Goal: Transaction & Acquisition: Download file/media

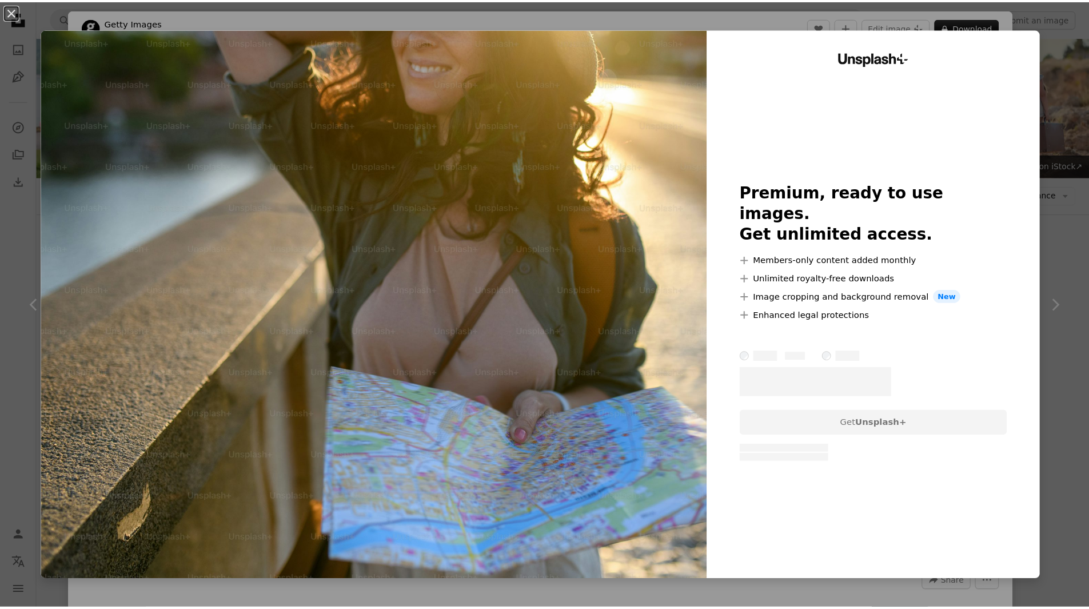
scroll to position [229, 0]
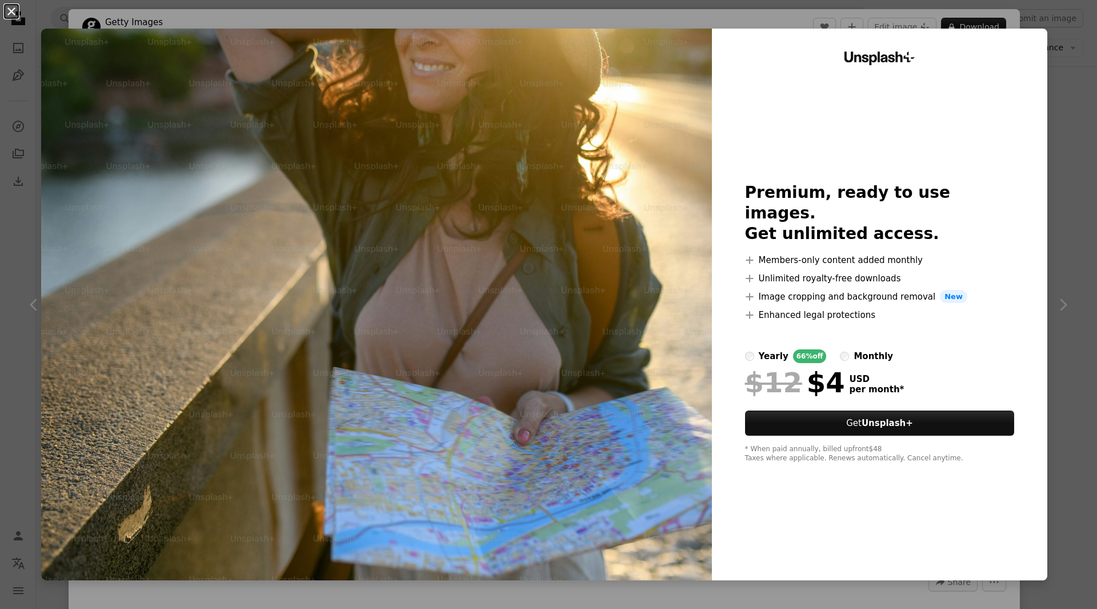
click at [14, 12] on button "An X shape" at bounding box center [12, 12] width 14 height 14
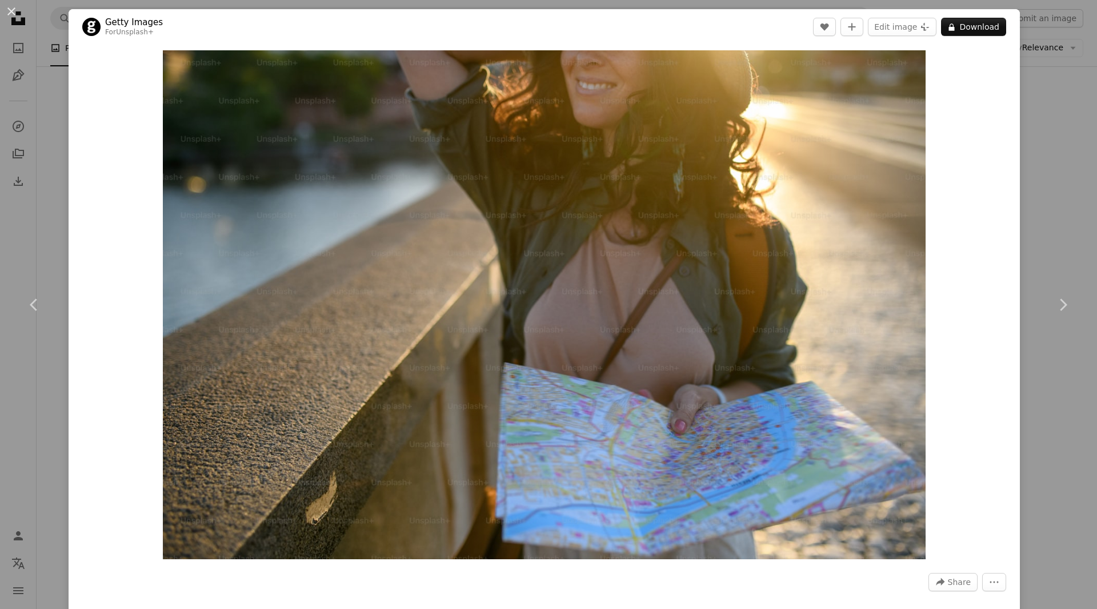
click at [1042, 171] on div "An X shape Chevron left Chevron right Getty Images For Unsplash+ A heart A plus…" at bounding box center [548, 304] width 1097 height 609
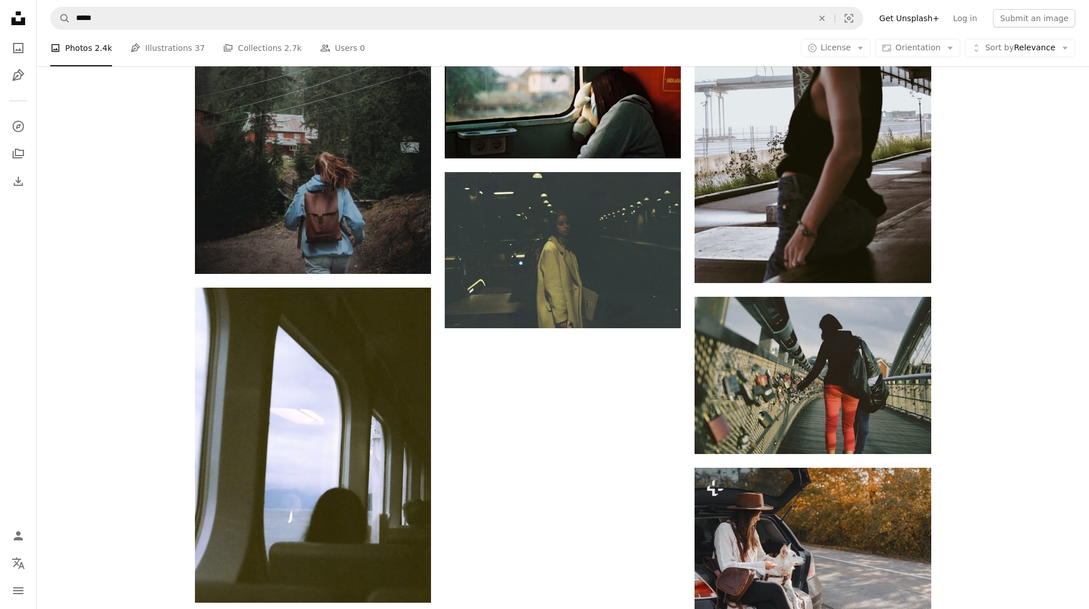
scroll to position [1715, 0]
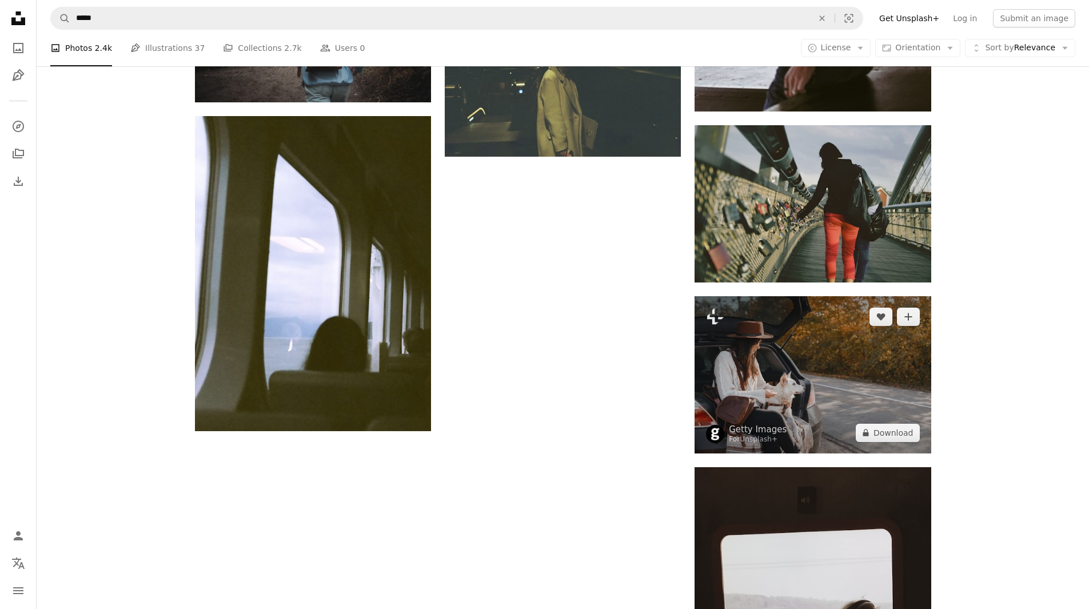
click at [836, 353] on img at bounding box center [812, 374] width 236 height 157
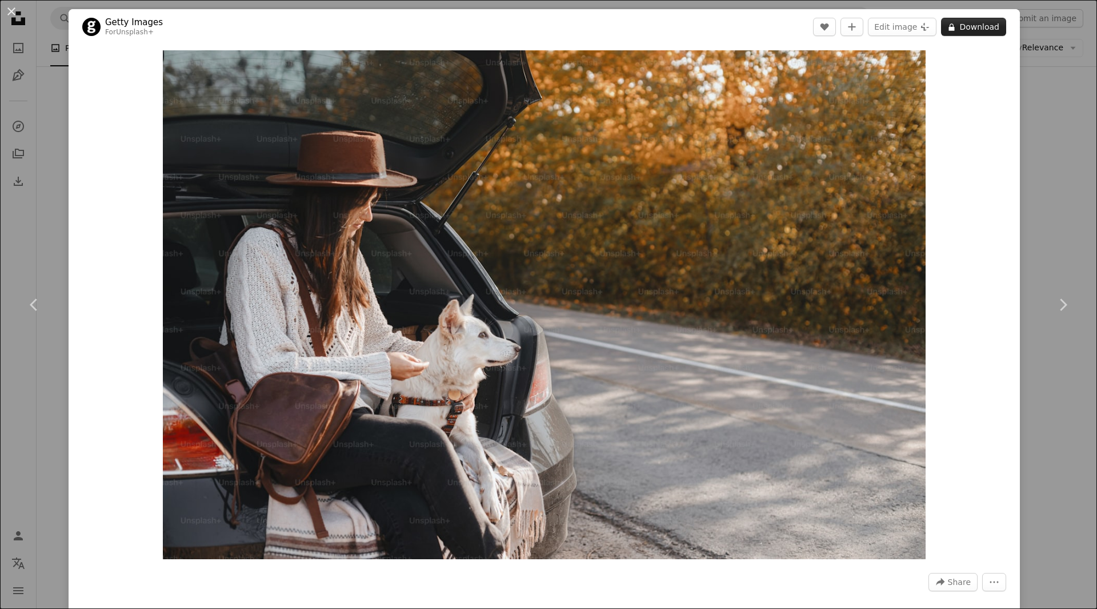
click at [995, 29] on button "A lock Download" at bounding box center [973, 27] width 65 height 18
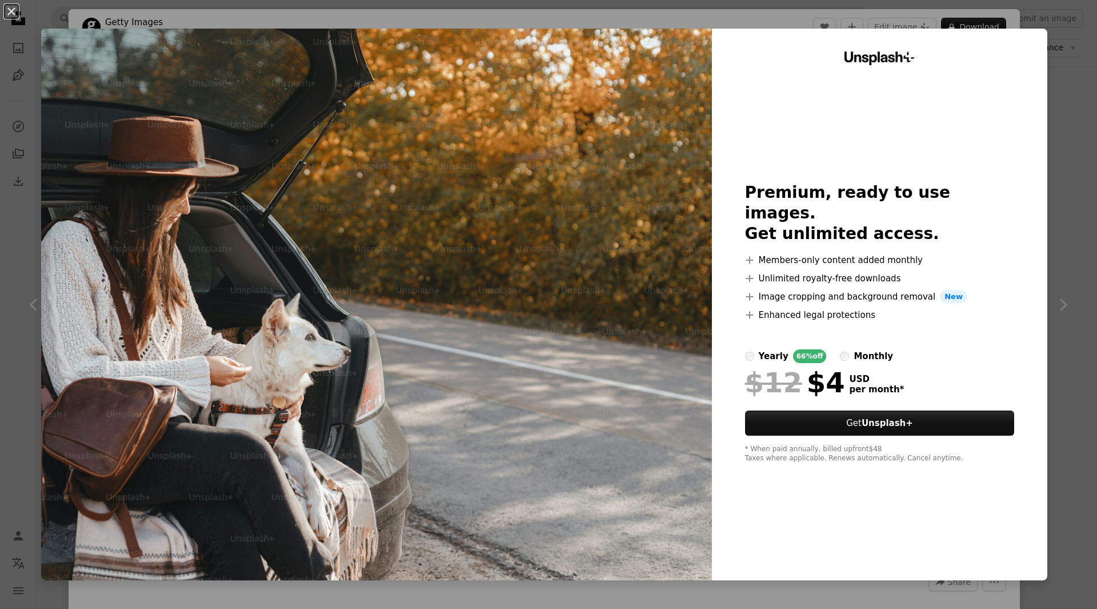
click at [1049, 41] on div "An X shape Unsplash+ Premium, ready to use images. Get unlimited access. A plus…" at bounding box center [548, 304] width 1097 height 609
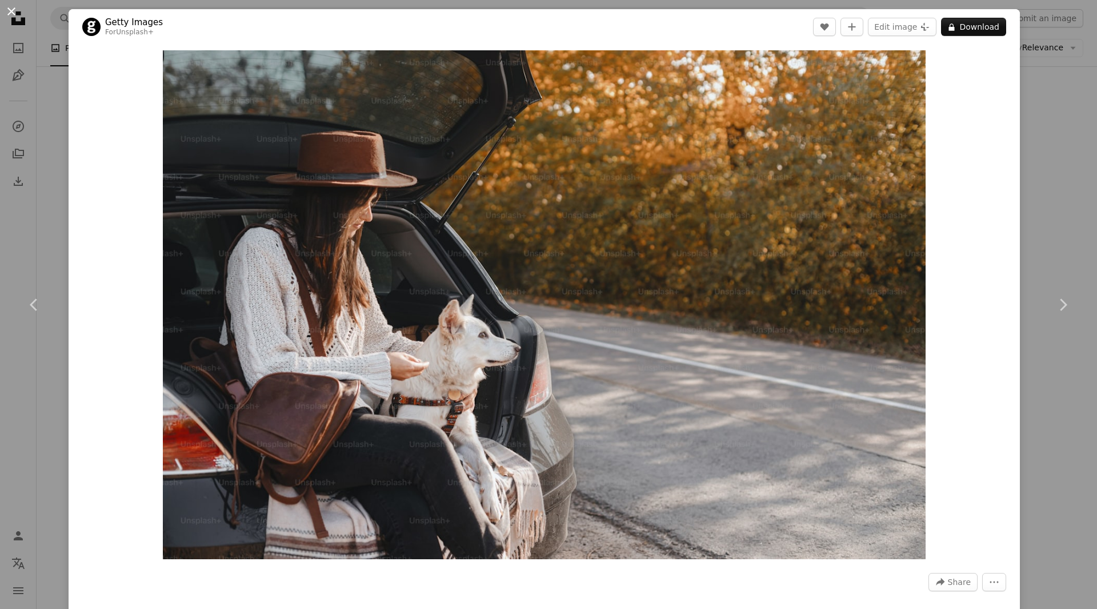
click at [15, 13] on button "An X shape" at bounding box center [12, 12] width 14 height 14
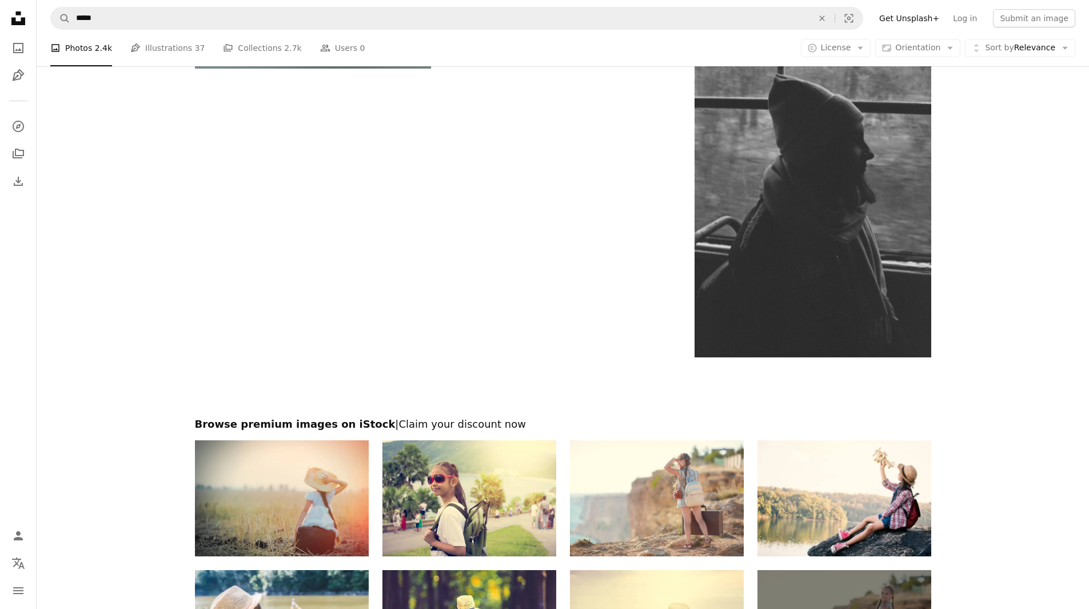
scroll to position [4464, 0]
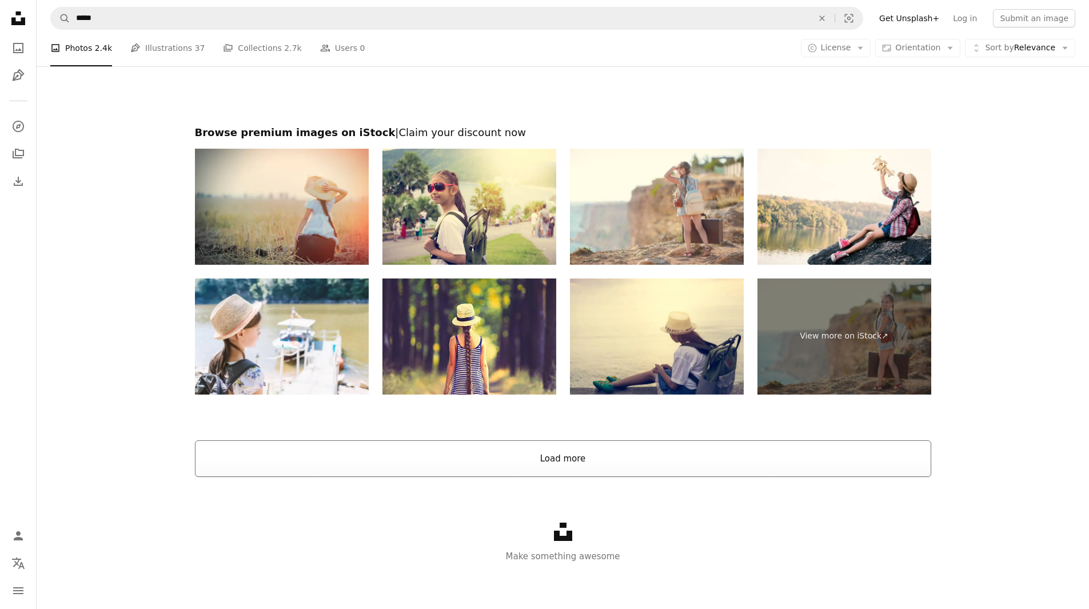
click at [538, 455] on button "Load more" at bounding box center [563, 458] width 736 height 37
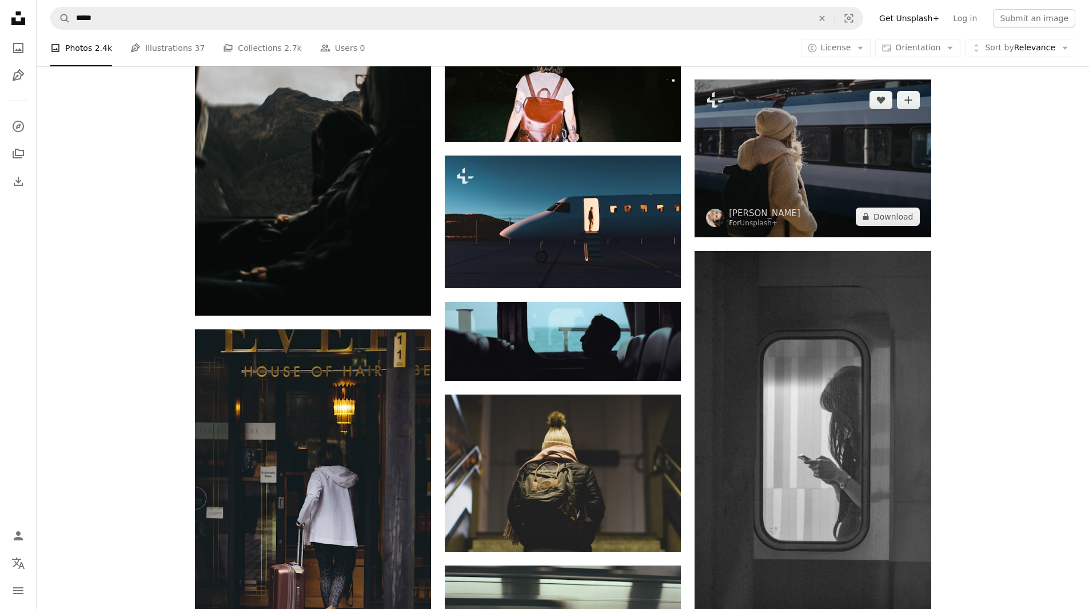
click at [781, 162] on img at bounding box center [812, 157] width 236 height 157
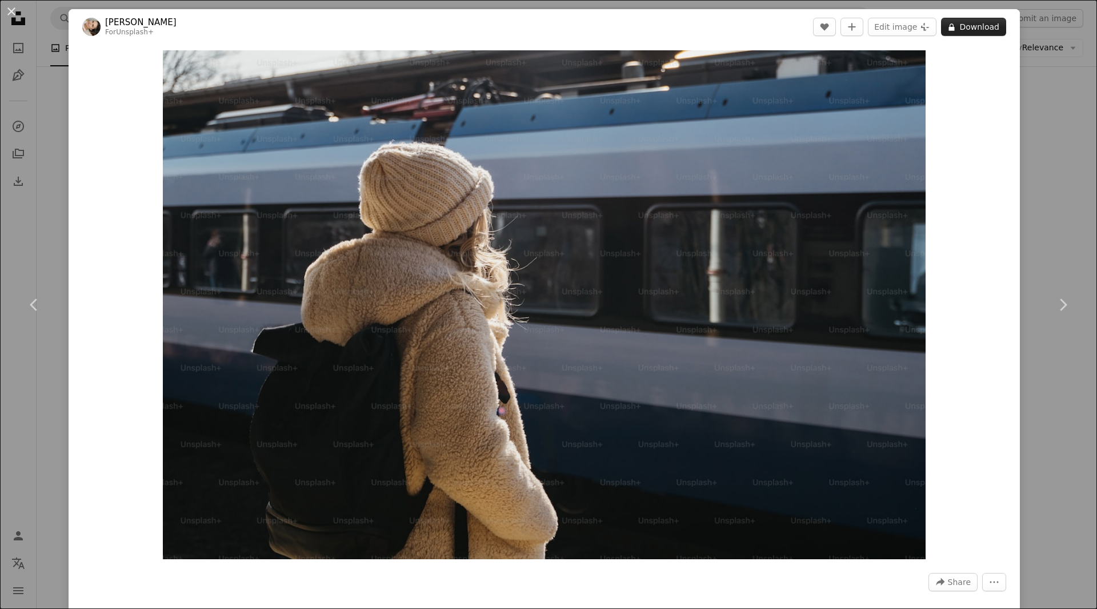
click at [954, 31] on button "A lock Download" at bounding box center [973, 27] width 65 height 18
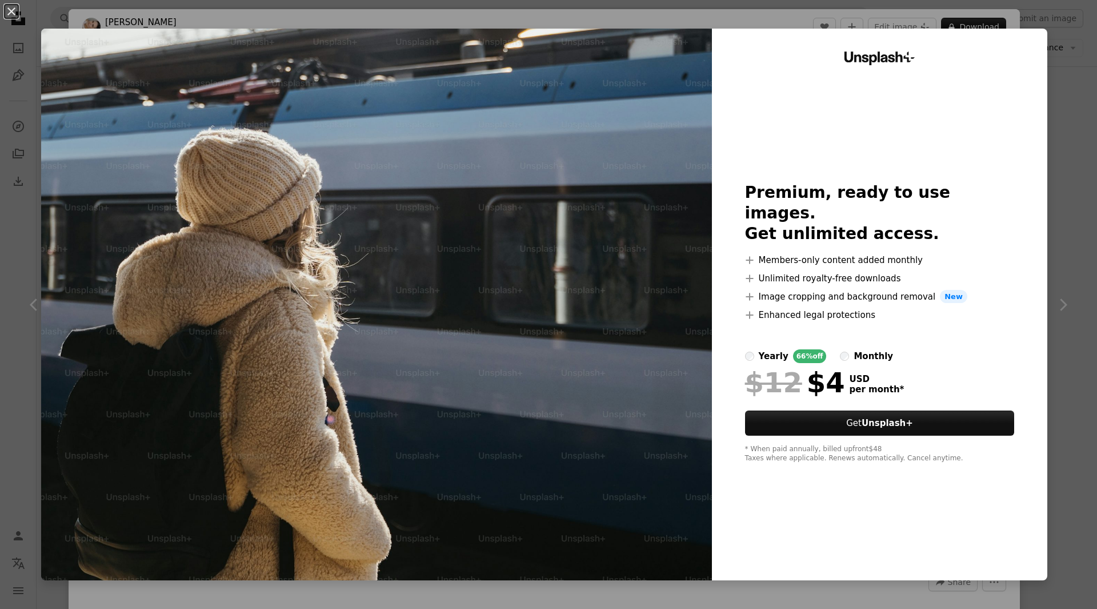
click at [1068, 78] on div "An X shape Unsplash+ Premium, ready to use images. Get unlimited access. A plus…" at bounding box center [548, 304] width 1097 height 609
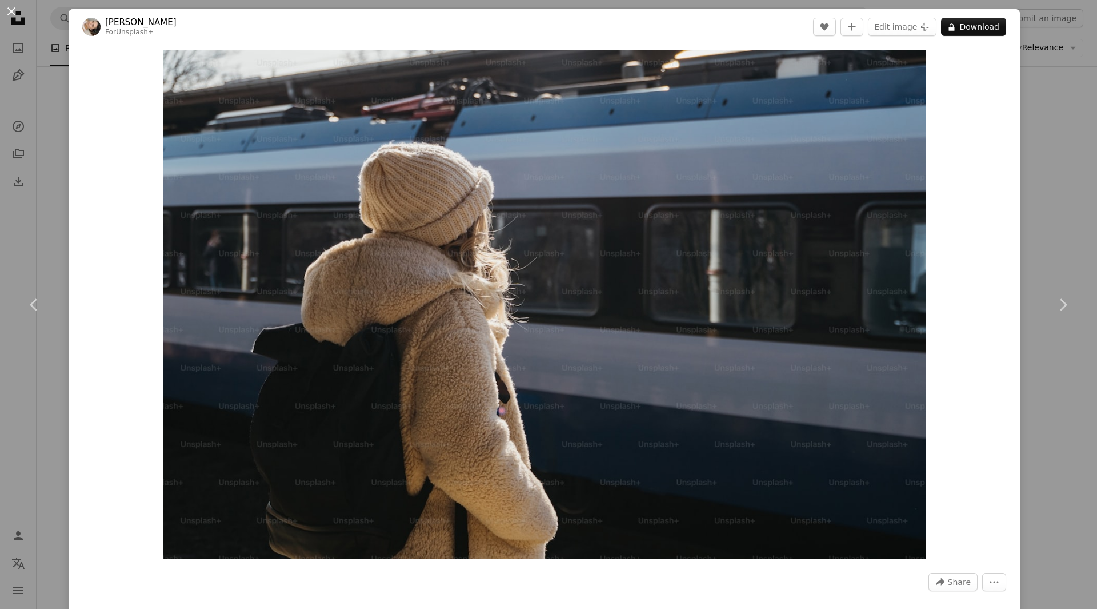
click at [17, 14] on button "An X shape" at bounding box center [12, 12] width 14 height 14
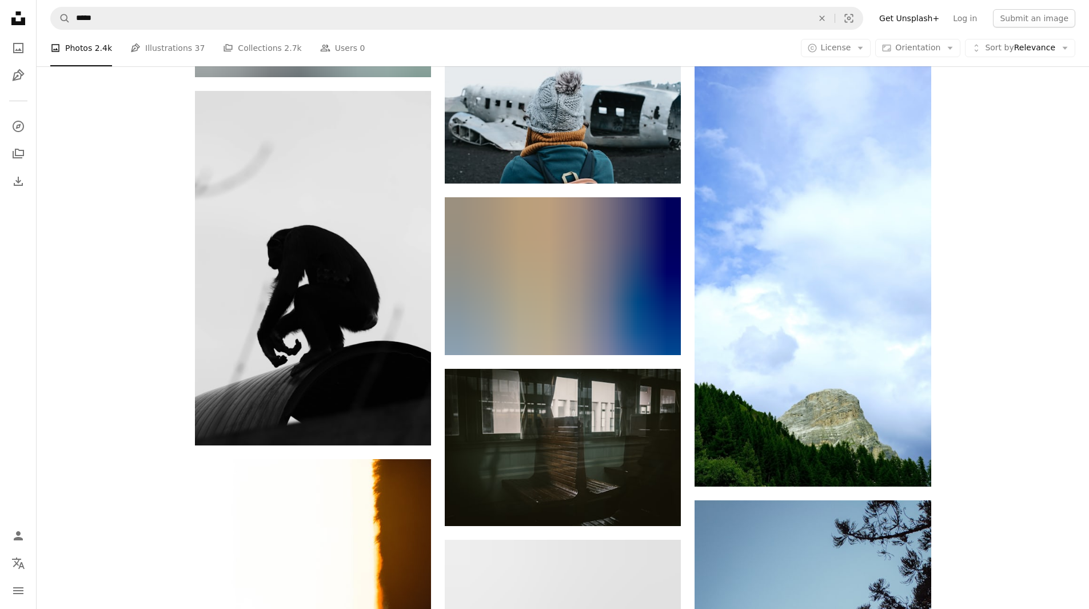
scroll to position [7094, 0]
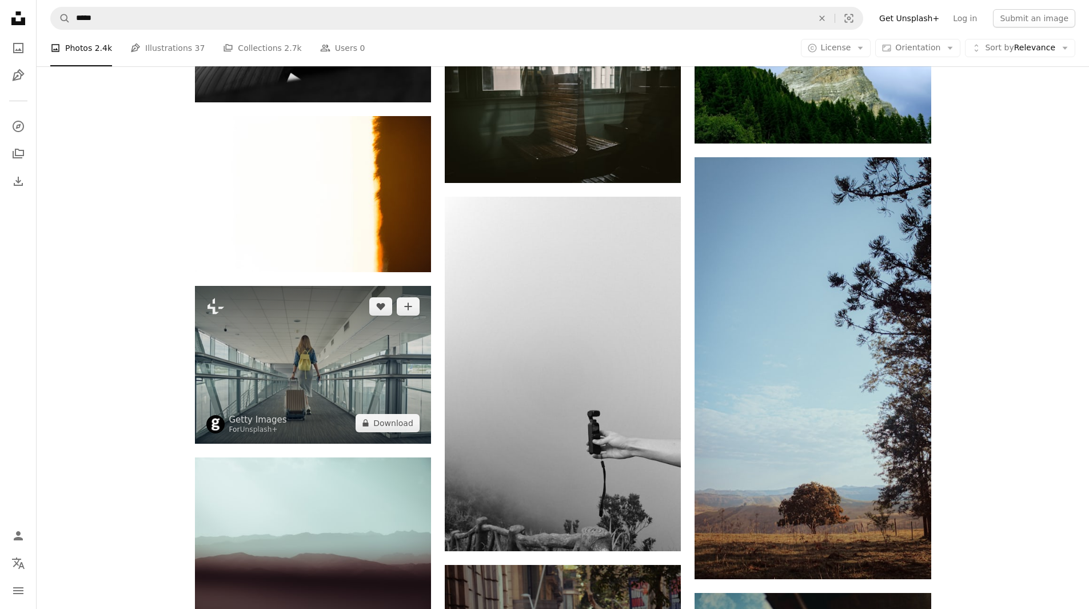
click at [300, 348] on img at bounding box center [313, 364] width 236 height 157
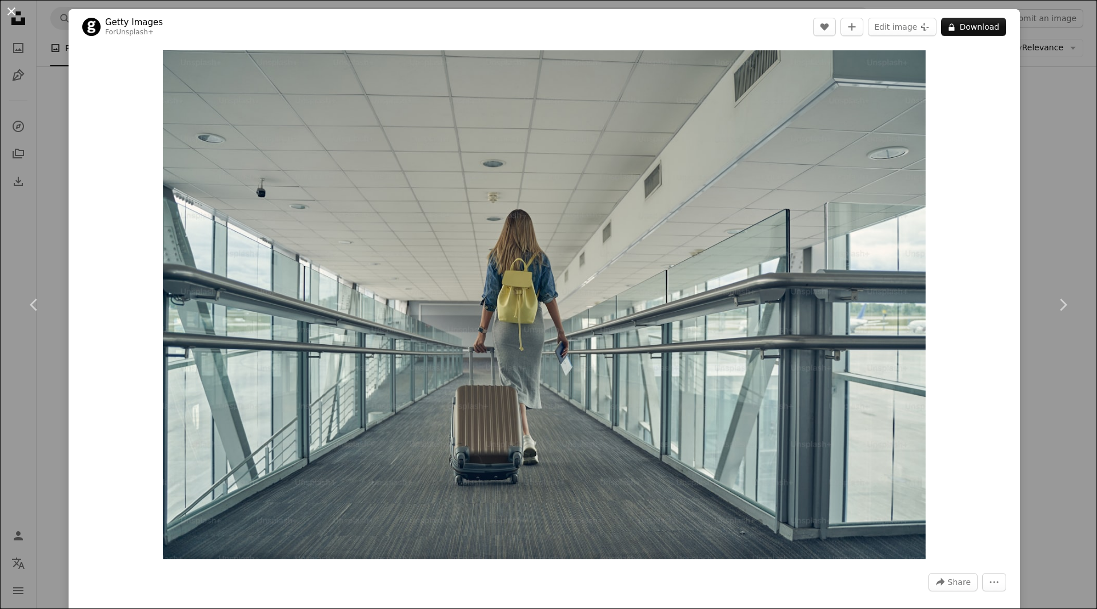
click at [13, 16] on button "An X shape" at bounding box center [12, 12] width 14 height 14
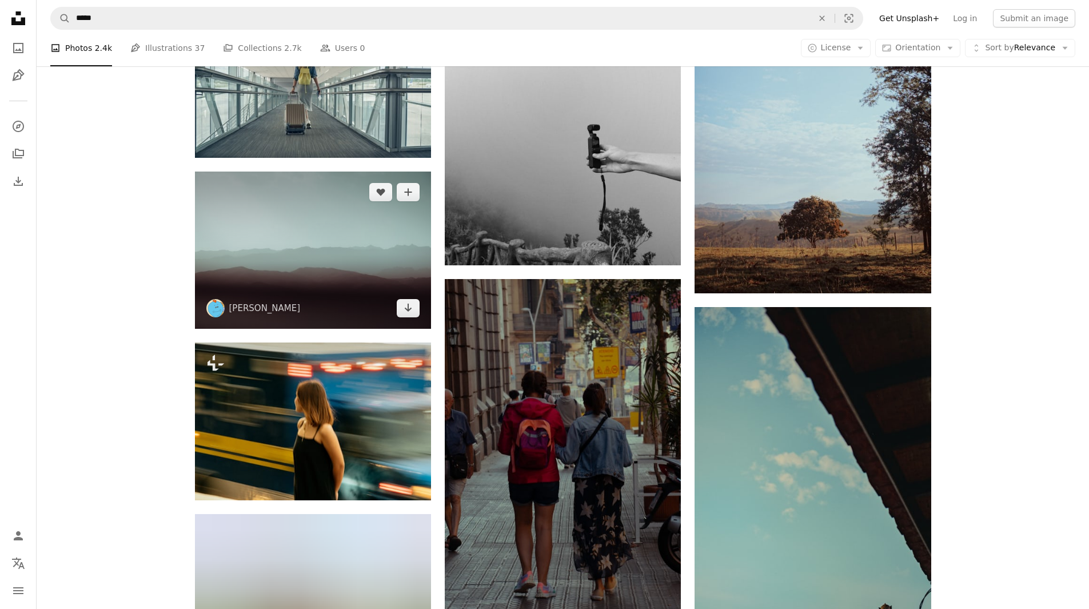
scroll to position [7608, 0]
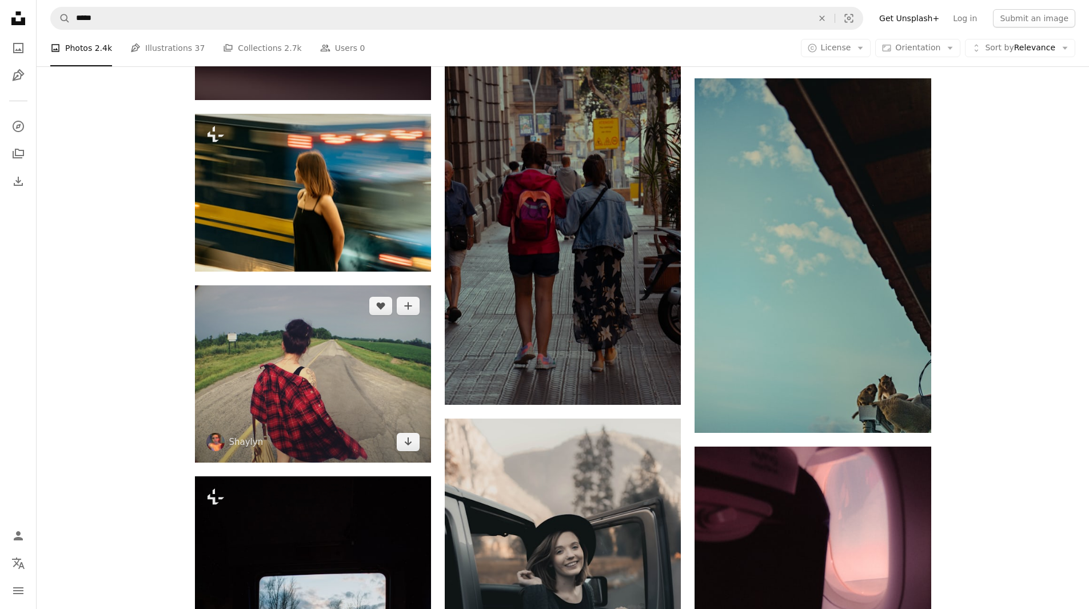
click at [296, 348] on img at bounding box center [313, 373] width 236 height 177
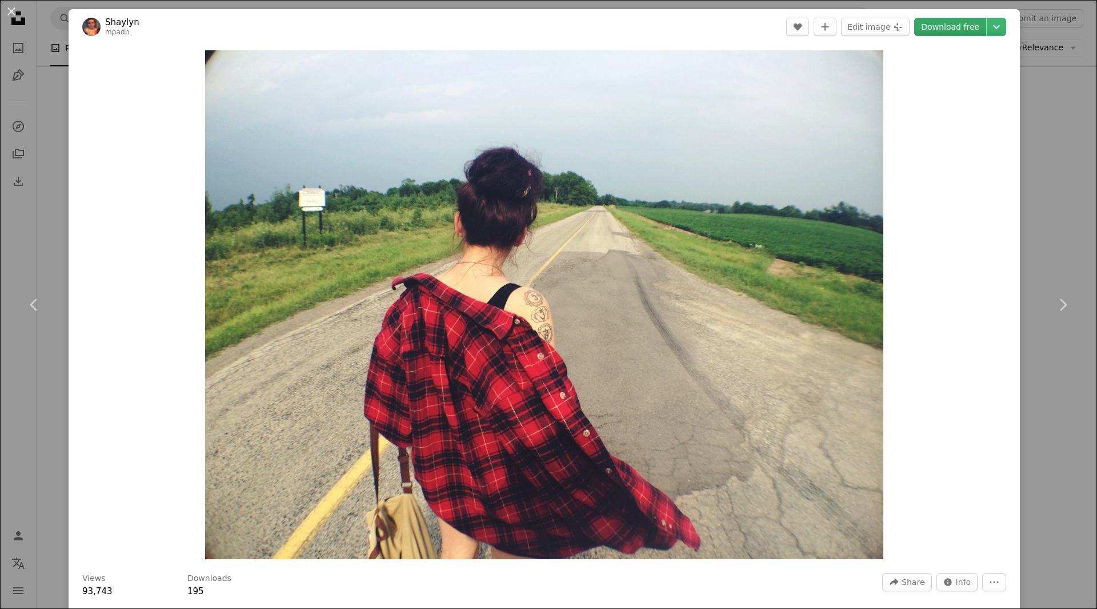
click at [953, 32] on link "Download free" at bounding box center [951, 27] width 72 height 18
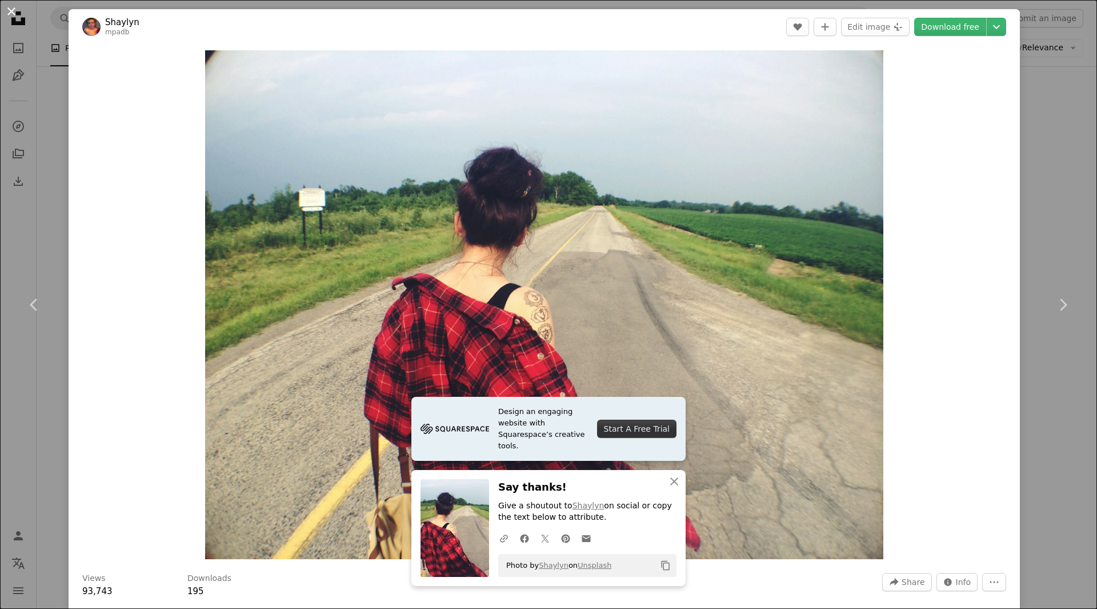
click at [9, 14] on button "An X shape" at bounding box center [12, 12] width 14 height 14
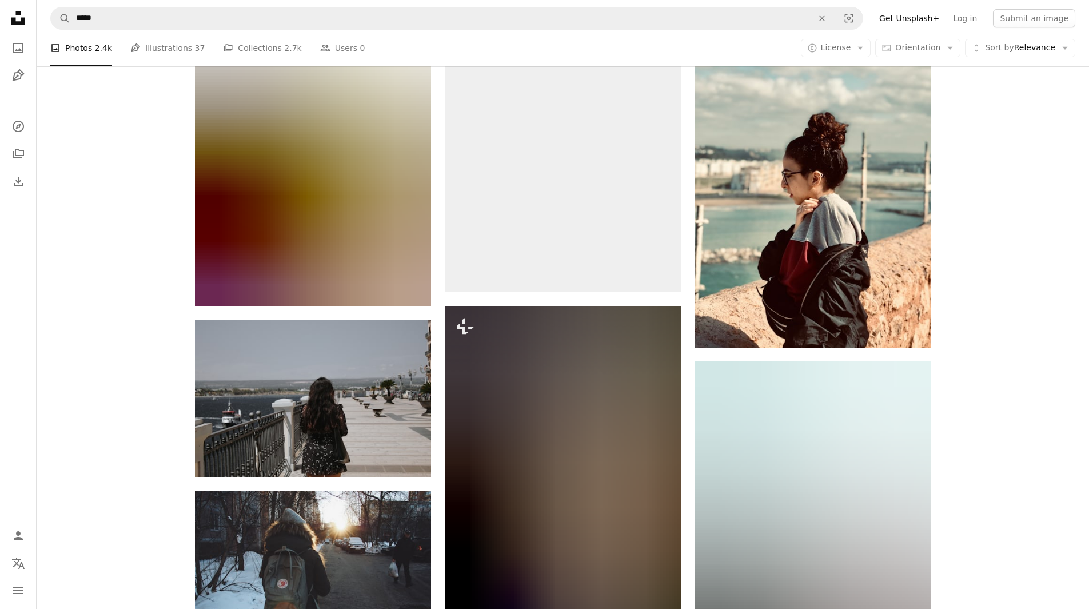
scroll to position [9952, 0]
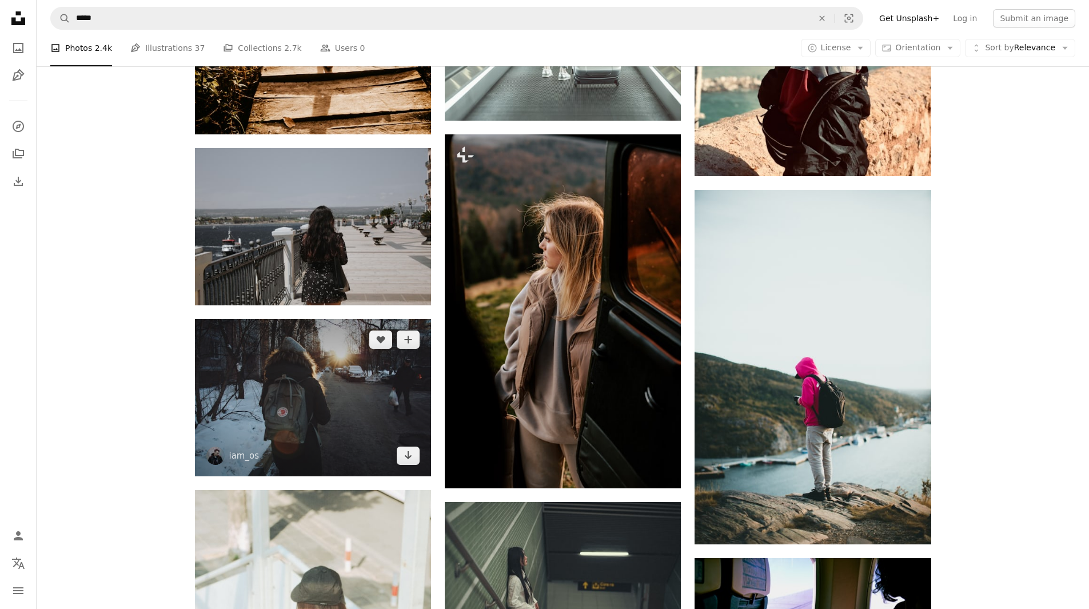
click at [312, 370] on img at bounding box center [313, 397] width 236 height 157
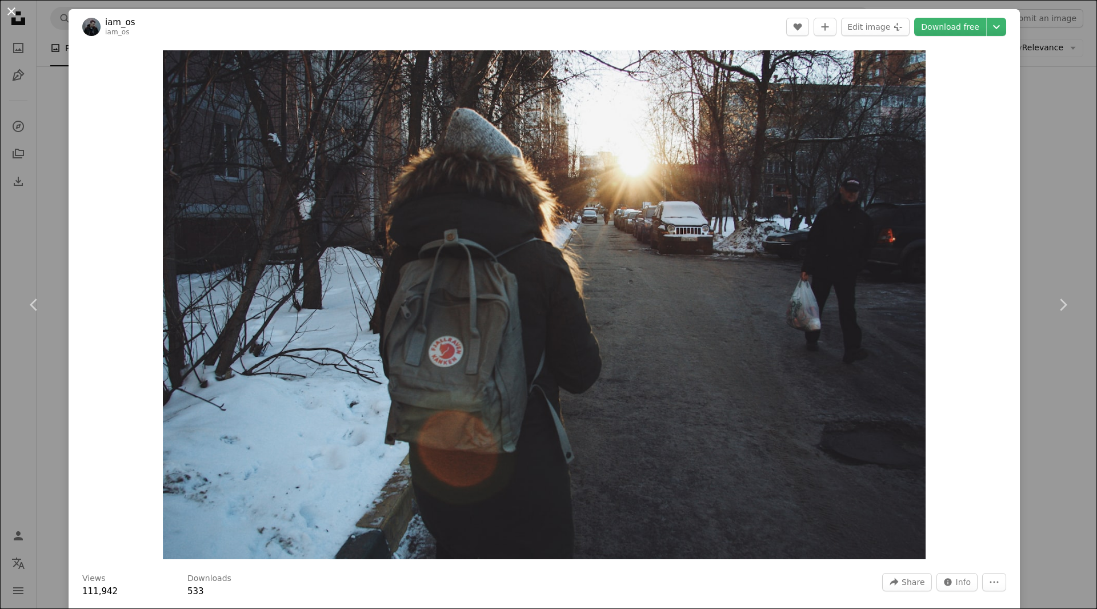
click at [11, 14] on button "An X shape" at bounding box center [12, 12] width 14 height 14
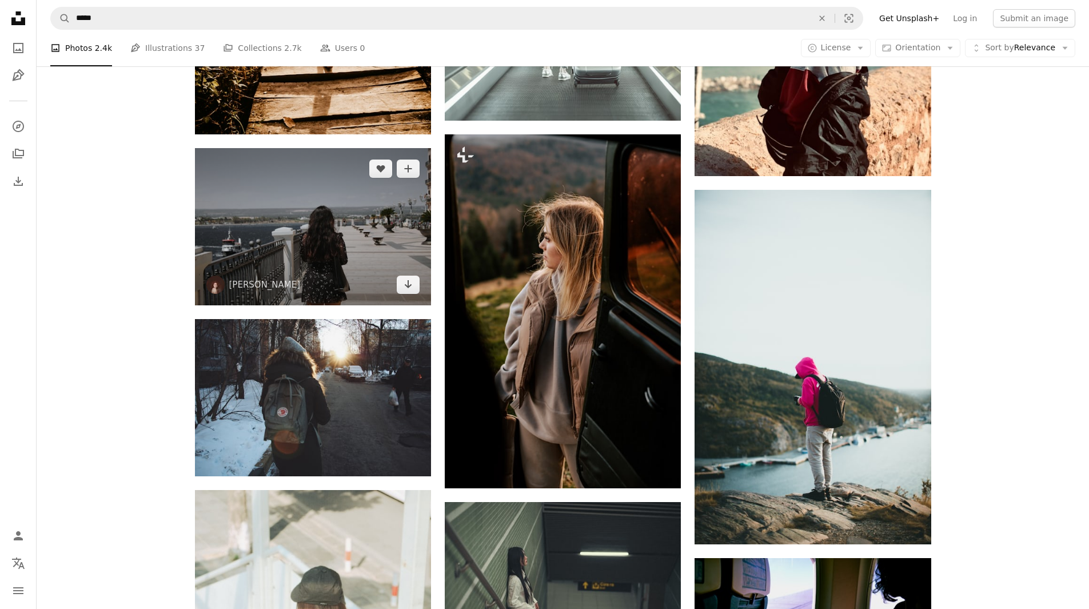
click at [300, 267] on img at bounding box center [313, 226] width 236 height 157
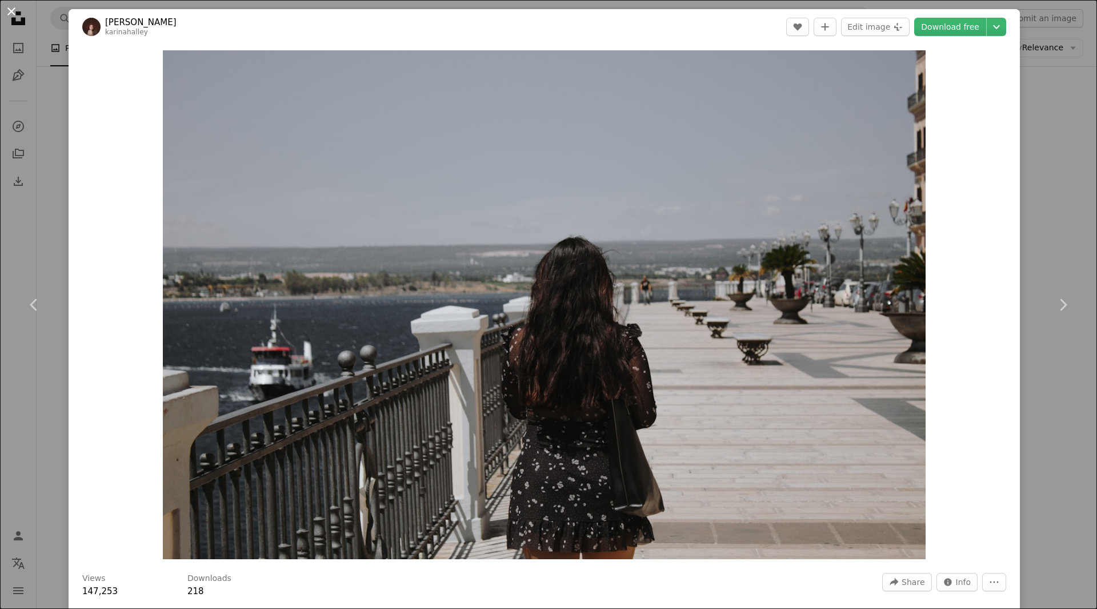
click at [17, 15] on button "An X shape" at bounding box center [12, 12] width 14 height 14
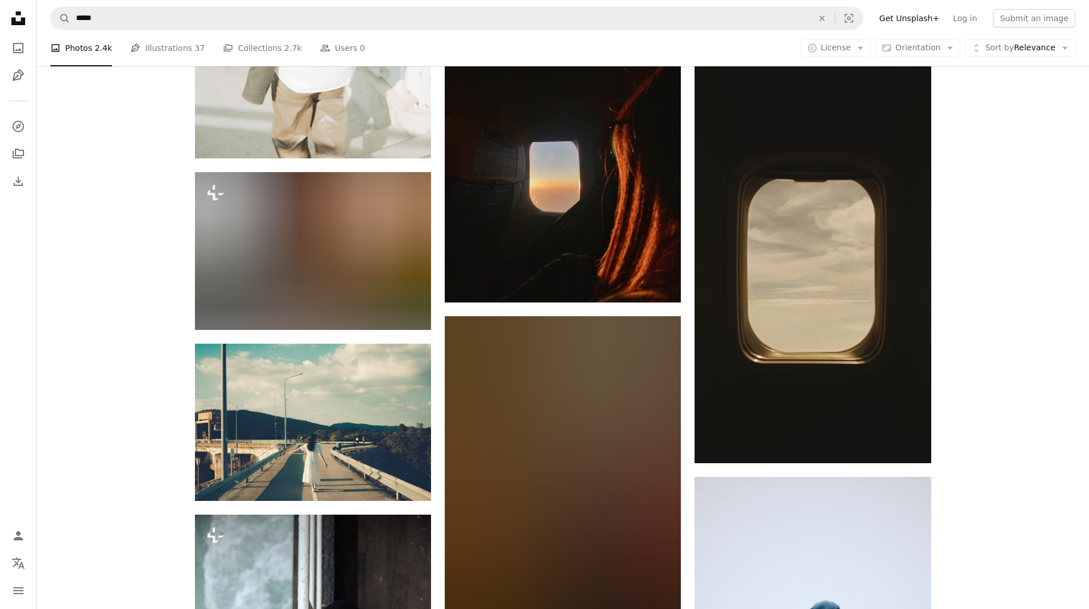
scroll to position [10866, 0]
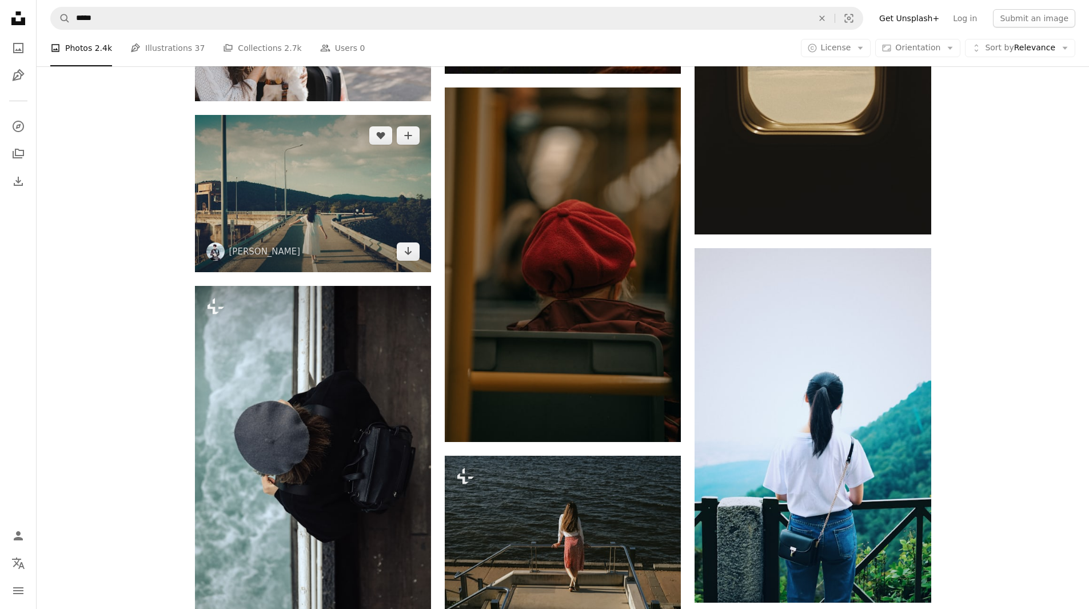
click at [328, 195] on img at bounding box center [313, 193] width 236 height 157
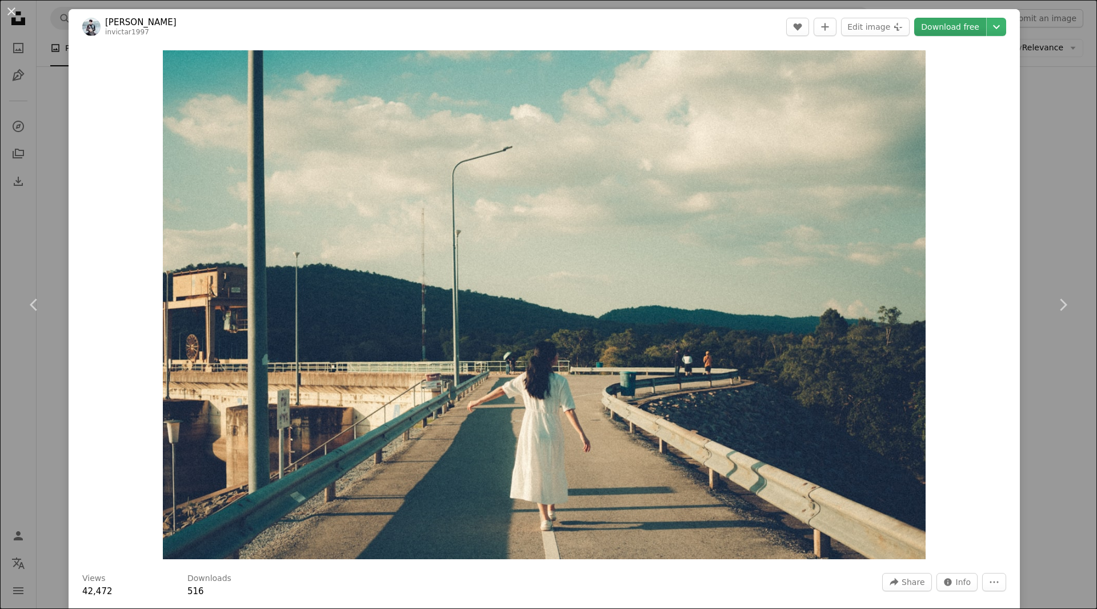
click at [942, 28] on link "Download free" at bounding box center [951, 27] width 72 height 18
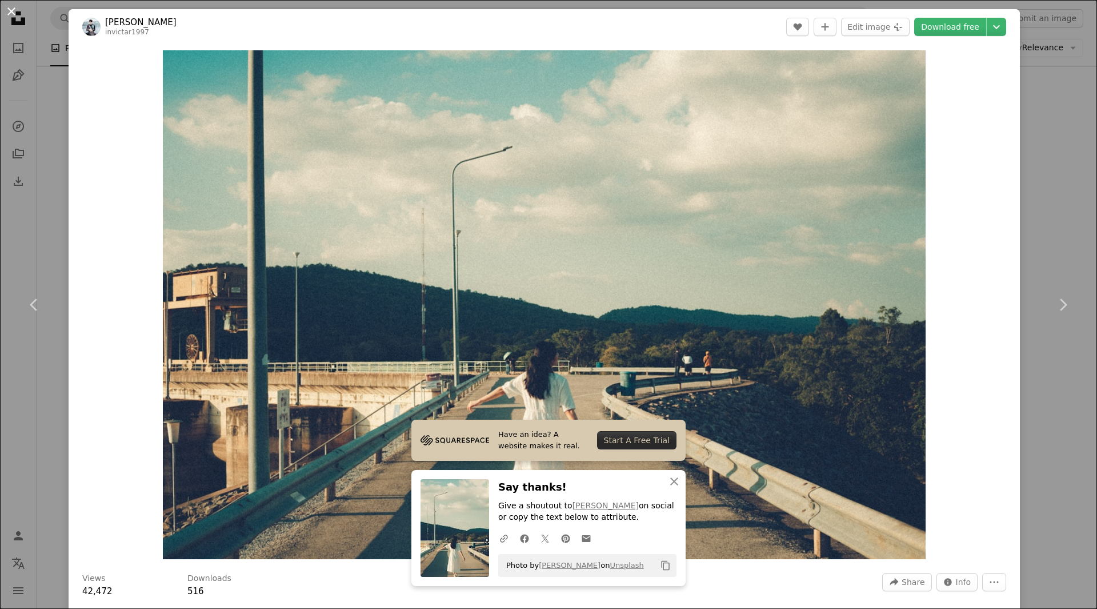
click at [7, 9] on button "An X shape" at bounding box center [12, 12] width 14 height 14
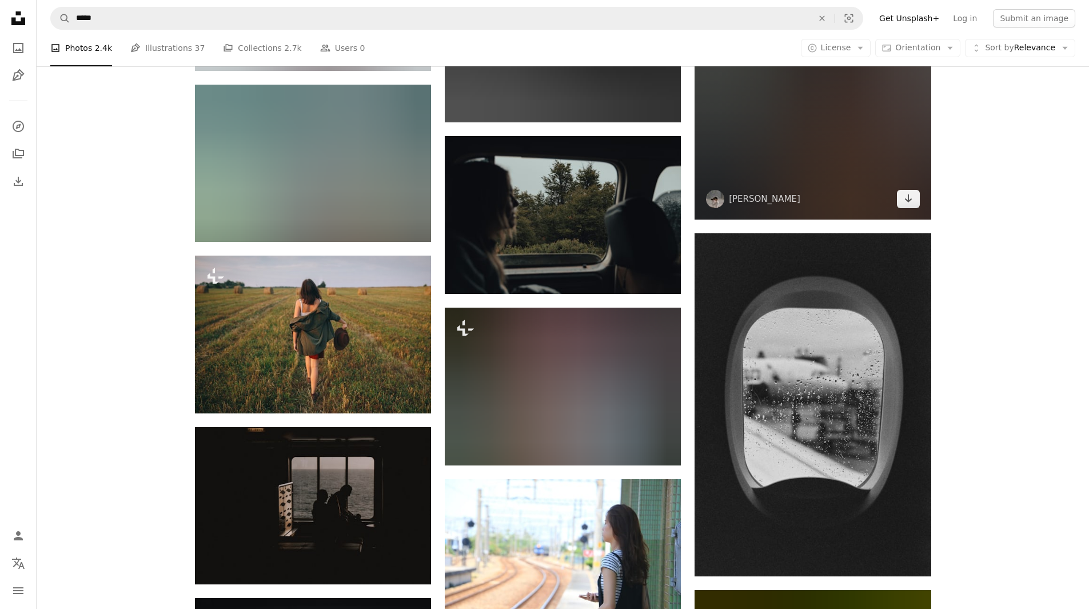
scroll to position [17954, 0]
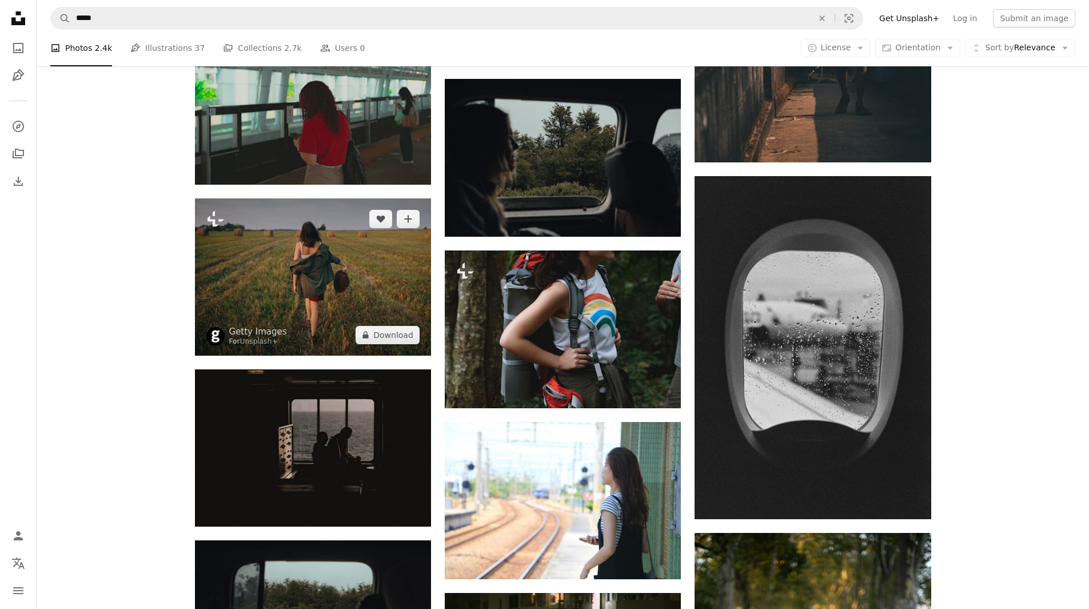
click at [340, 274] on img at bounding box center [313, 276] width 236 height 157
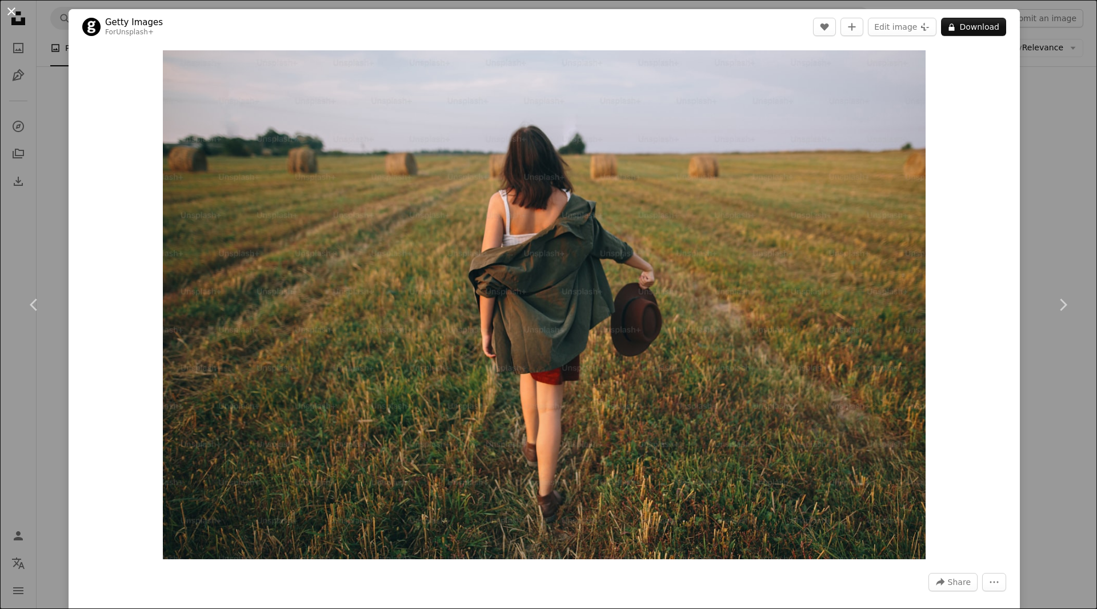
click at [7, 14] on button "An X shape" at bounding box center [12, 12] width 14 height 14
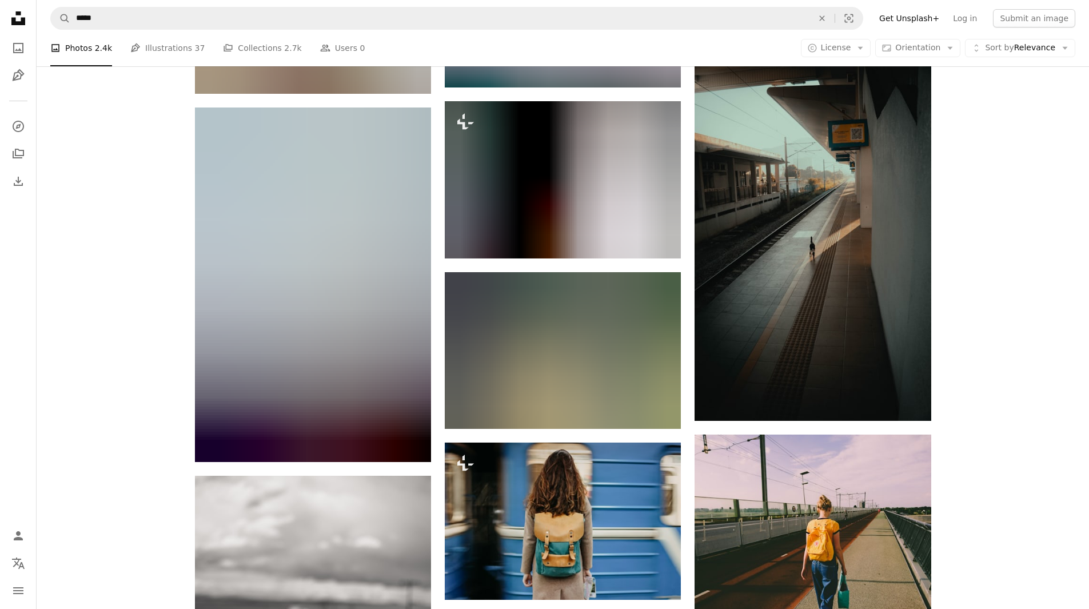
scroll to position [19383, 0]
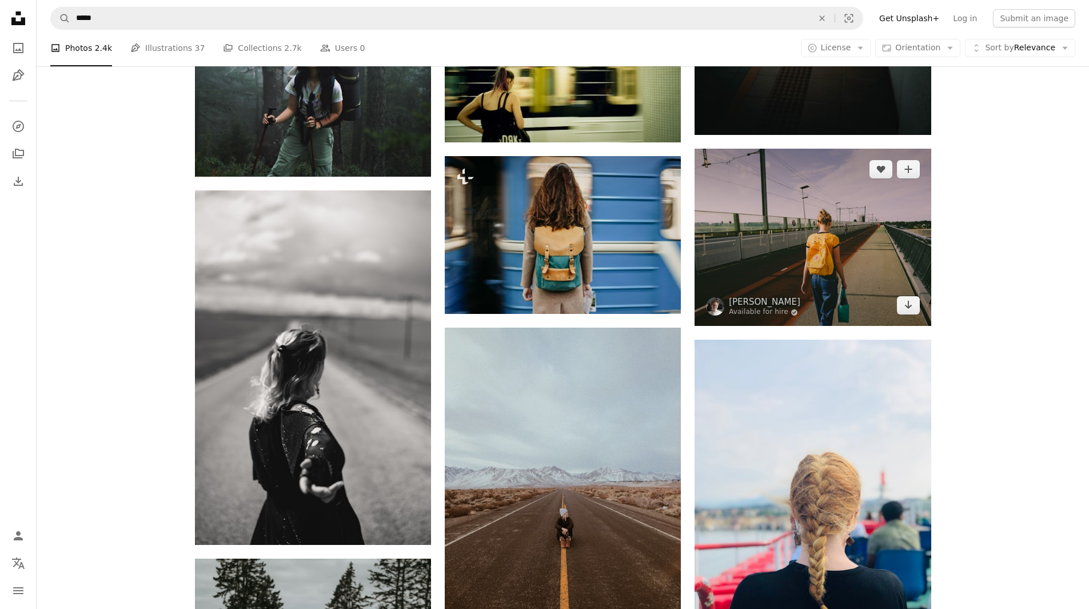
click at [825, 253] on img at bounding box center [812, 237] width 236 height 177
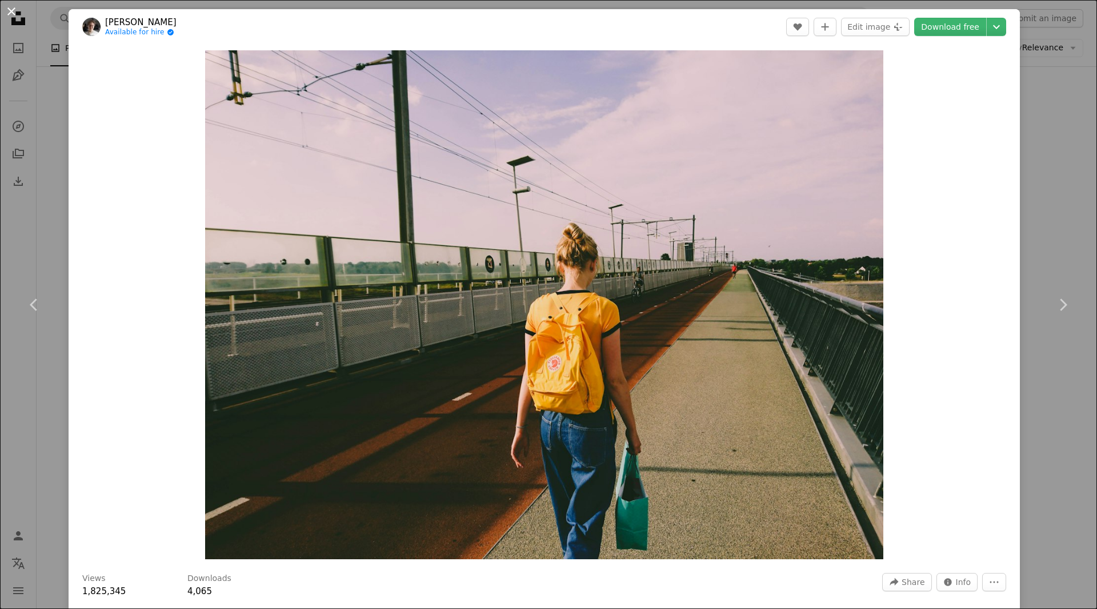
click at [14, 7] on button "An X shape" at bounding box center [12, 12] width 14 height 14
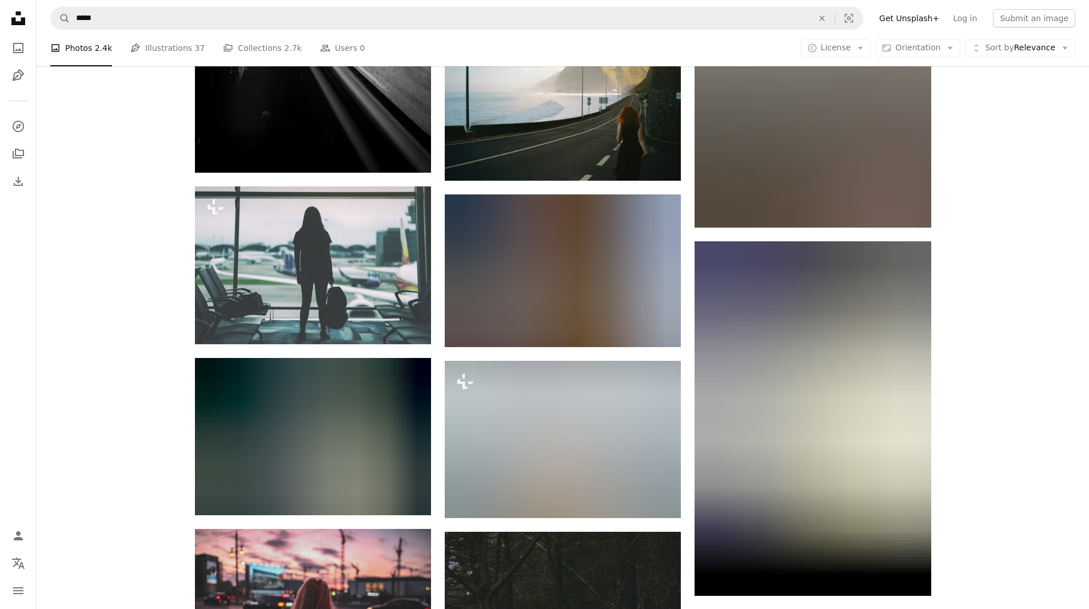
scroll to position [22012, 0]
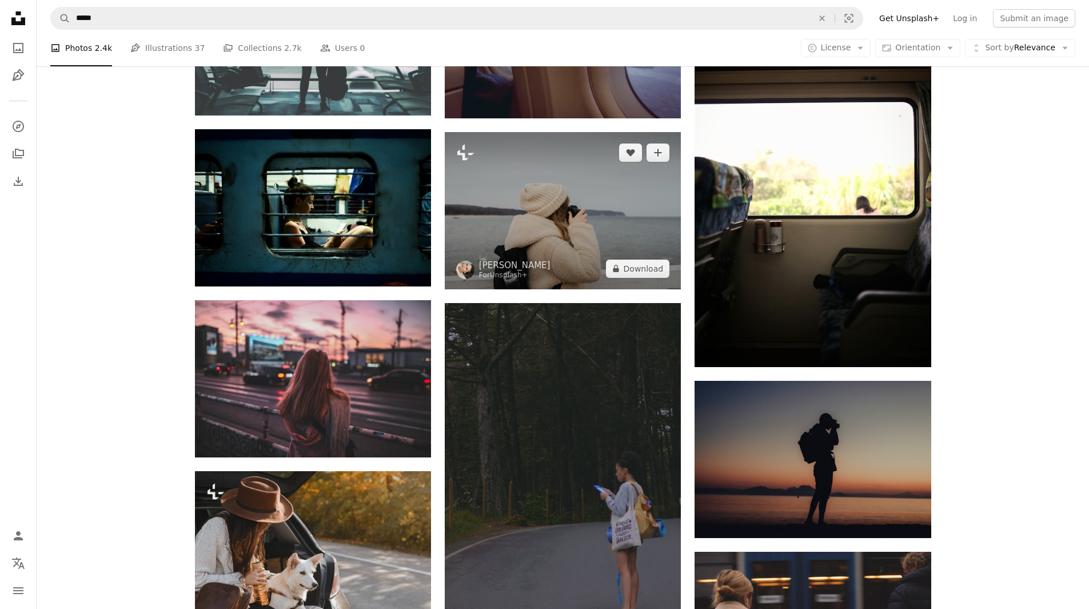
click at [597, 229] on img at bounding box center [563, 210] width 236 height 157
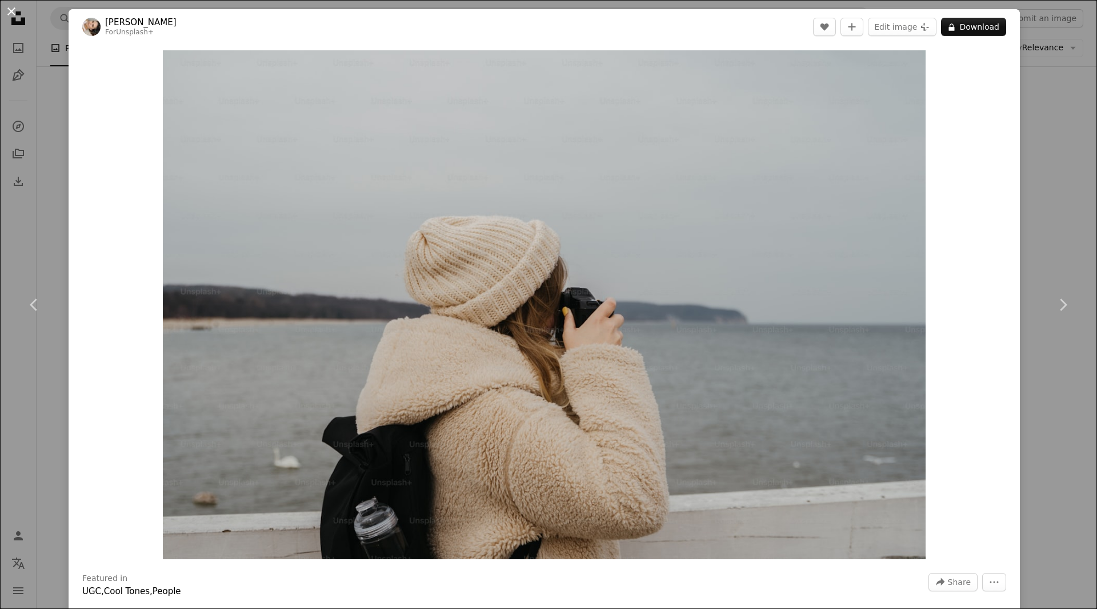
click at [13, 11] on button "An X shape" at bounding box center [12, 12] width 14 height 14
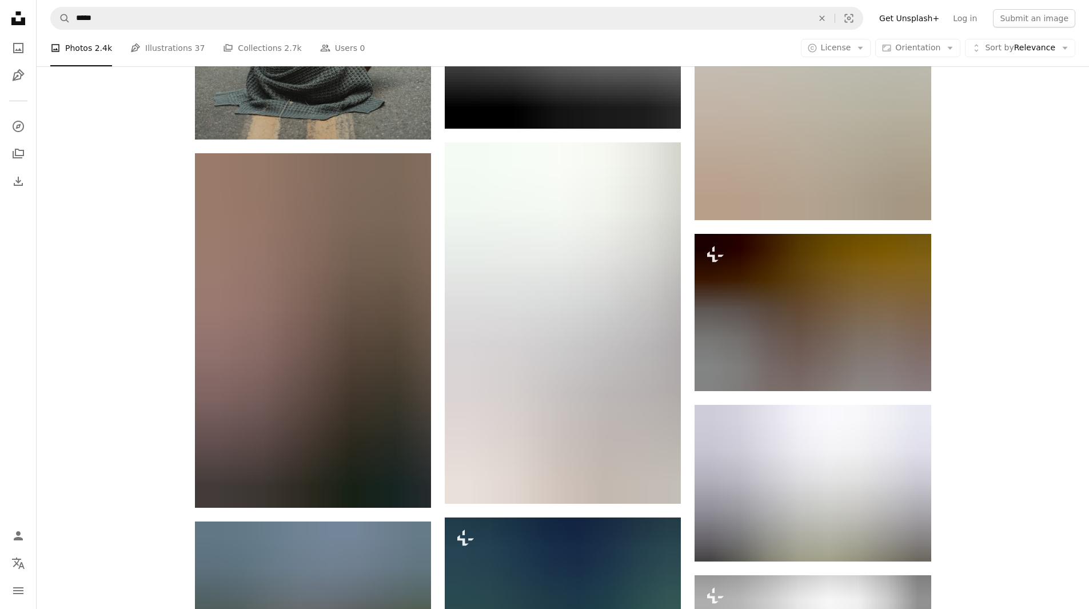
scroll to position [23098, 0]
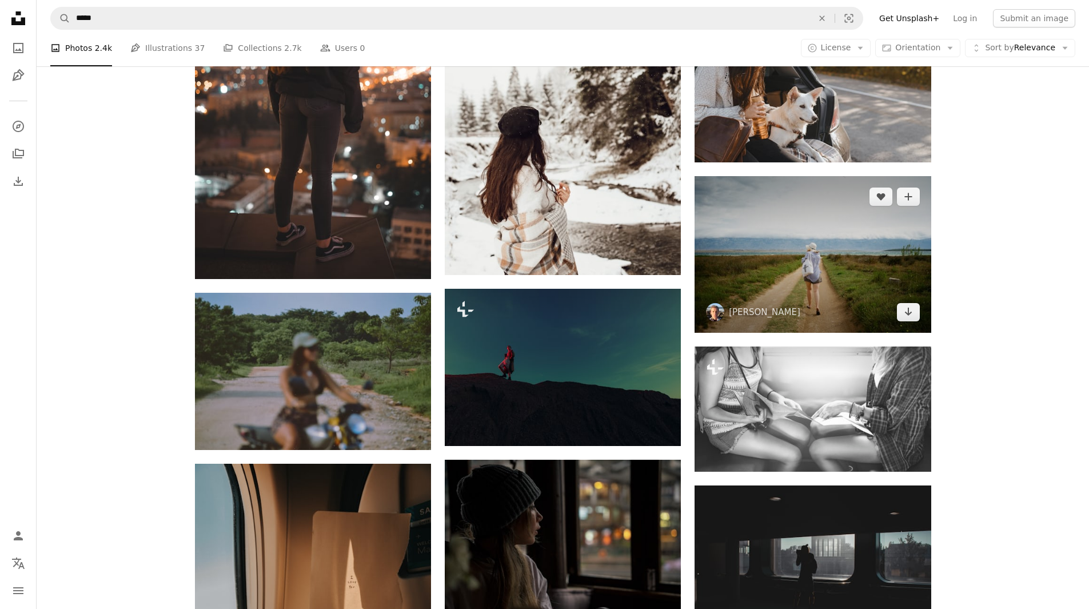
click at [821, 245] on img at bounding box center [812, 254] width 236 height 157
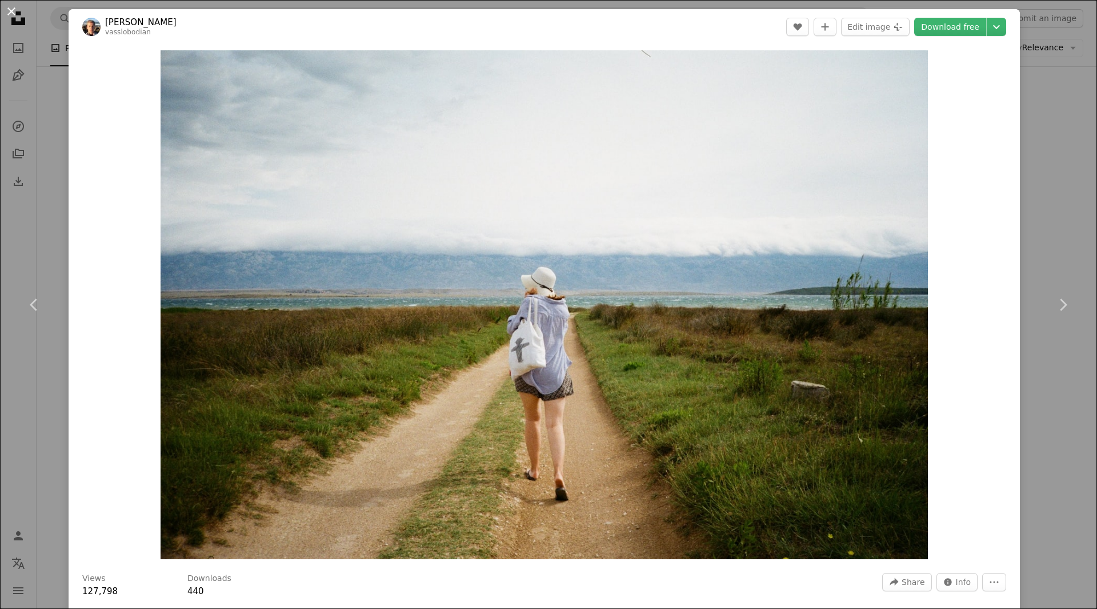
click at [13, 16] on button "An X shape" at bounding box center [12, 12] width 14 height 14
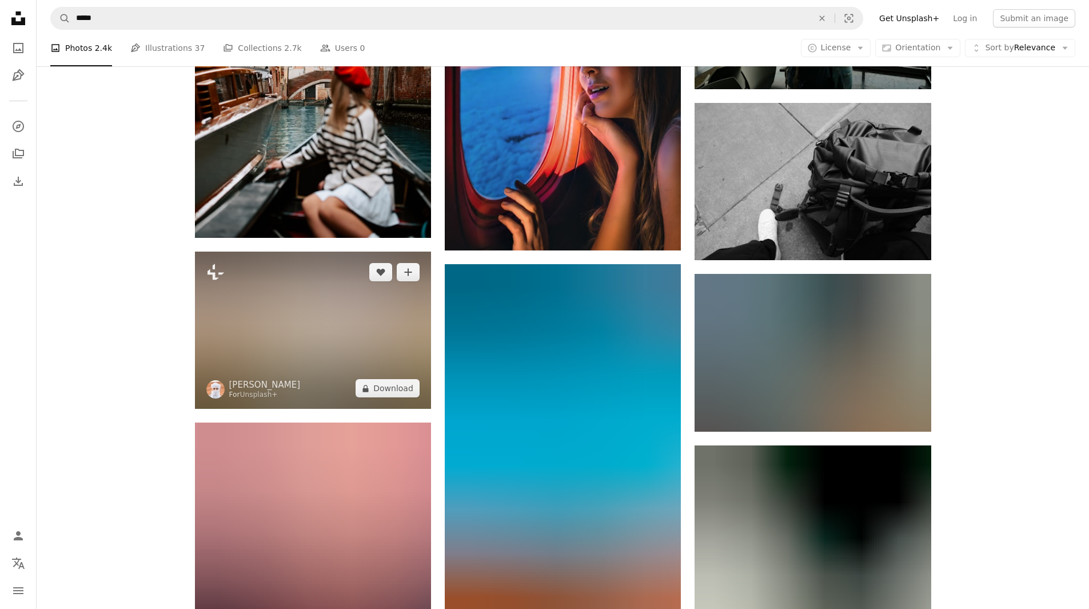
scroll to position [26128, 0]
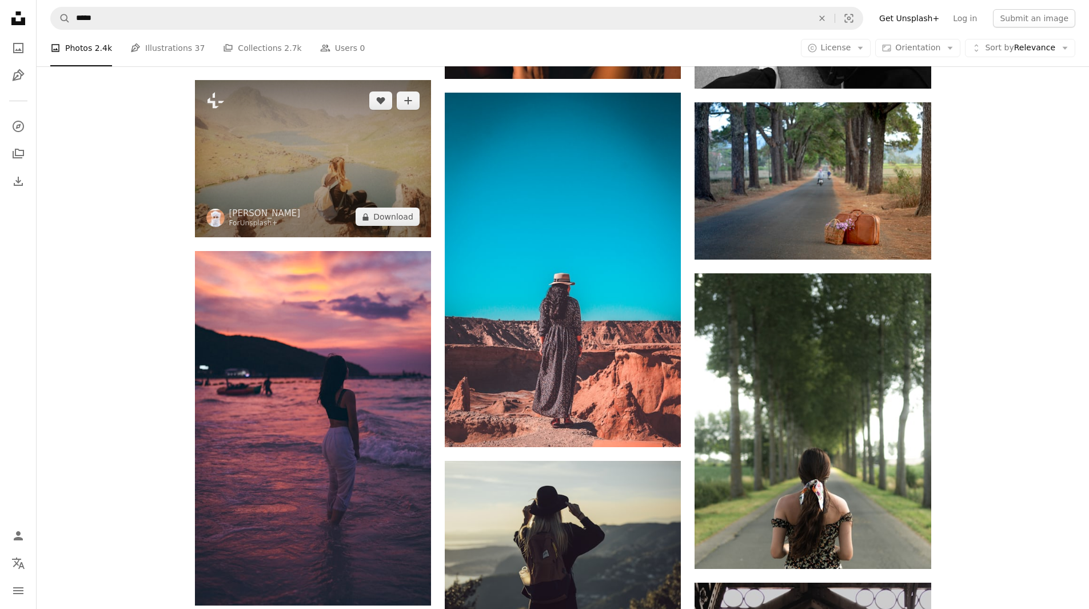
click at [362, 171] on img at bounding box center [313, 158] width 236 height 157
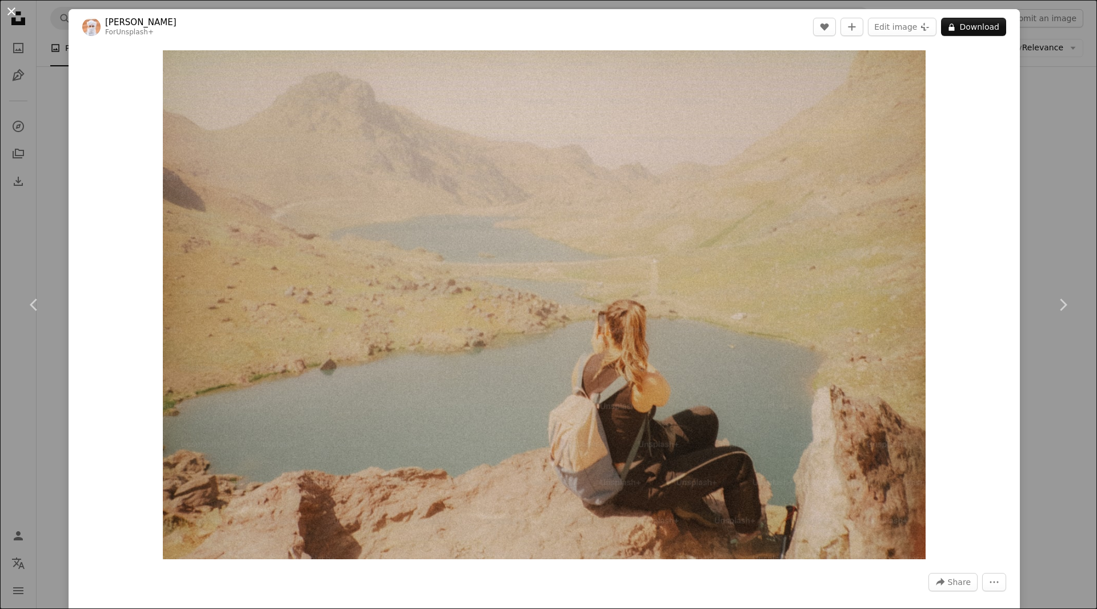
click at [13, 9] on button "An X shape" at bounding box center [12, 12] width 14 height 14
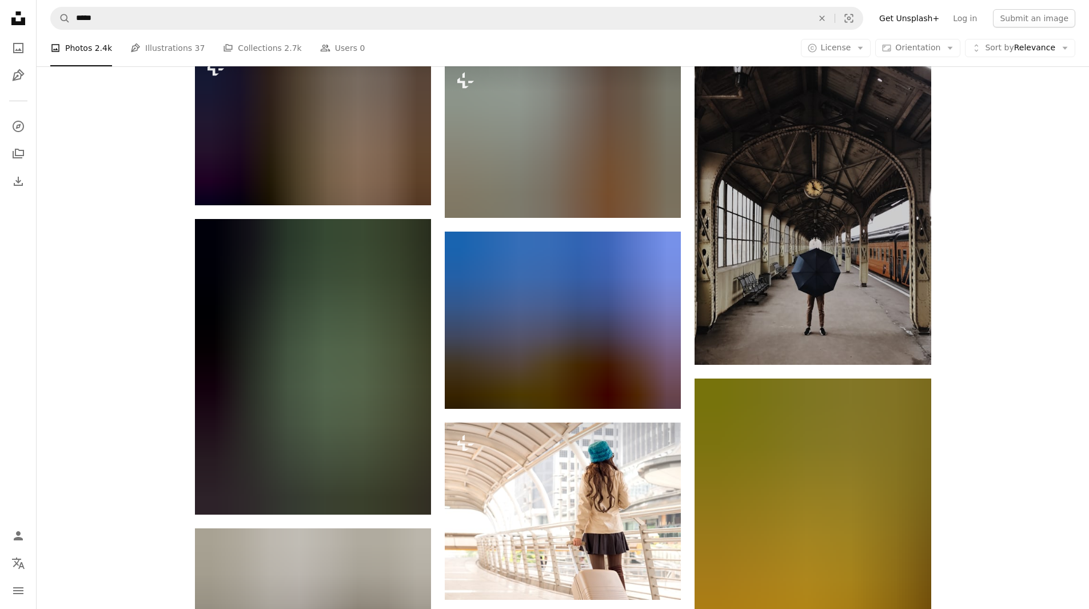
scroll to position [26871, 0]
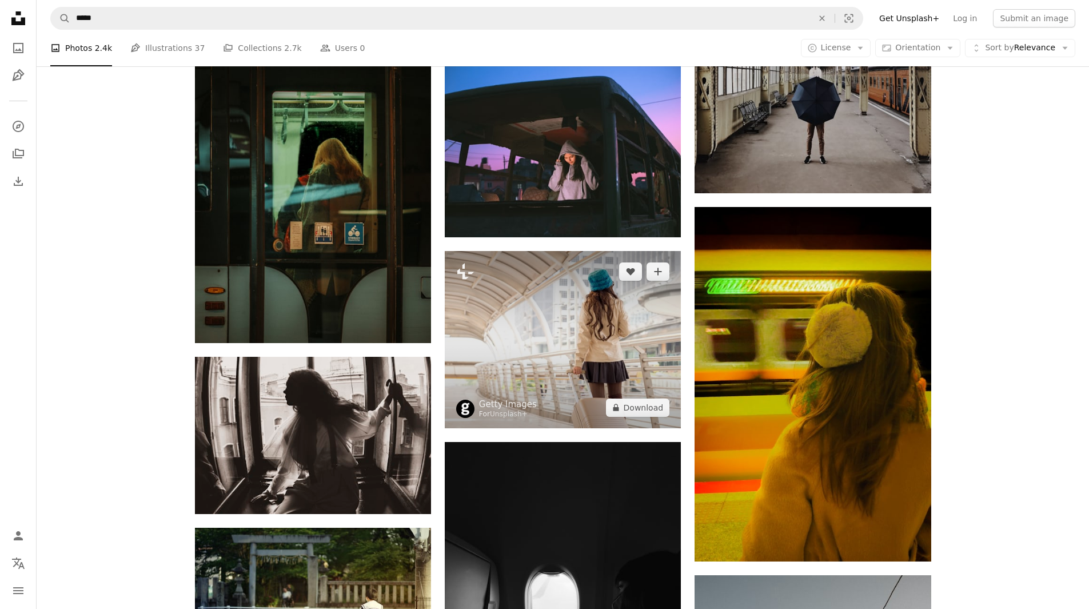
click at [569, 309] on img at bounding box center [563, 339] width 236 height 177
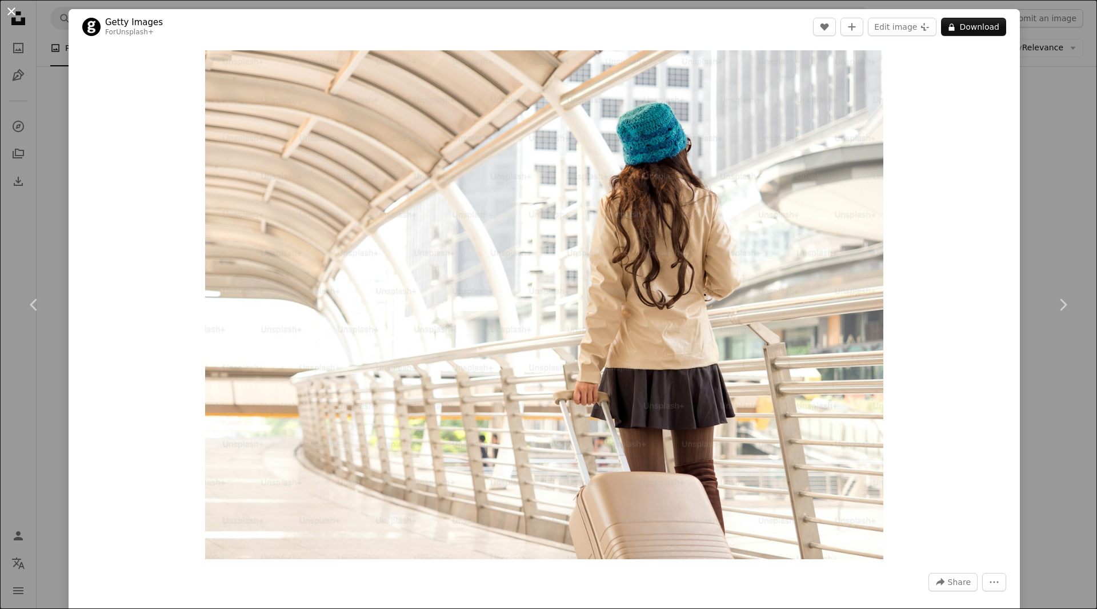
click at [13, 18] on button "An X shape" at bounding box center [12, 12] width 14 height 14
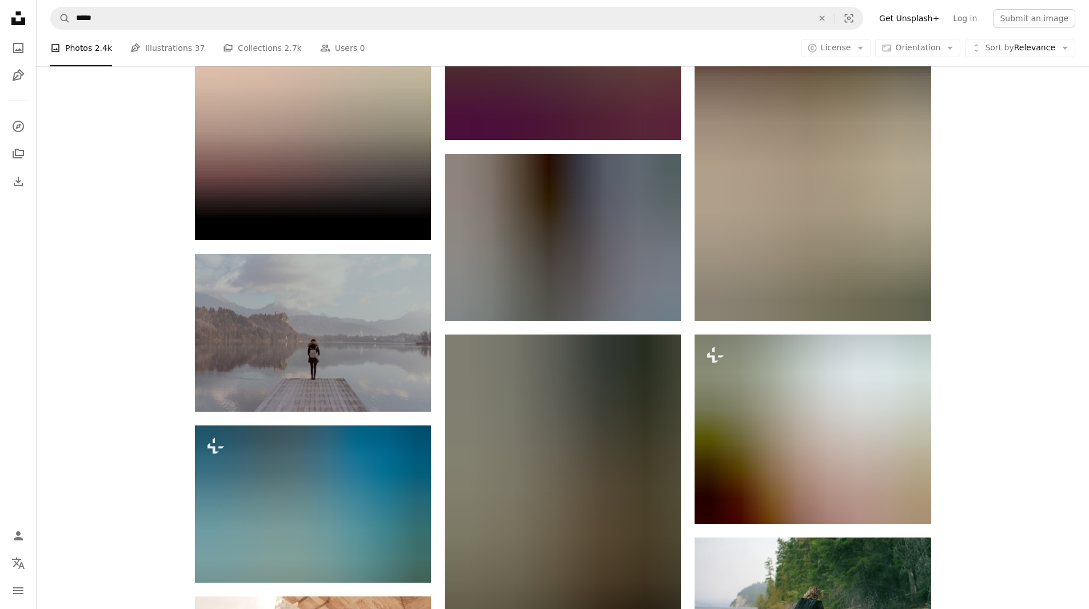
scroll to position [29100, 0]
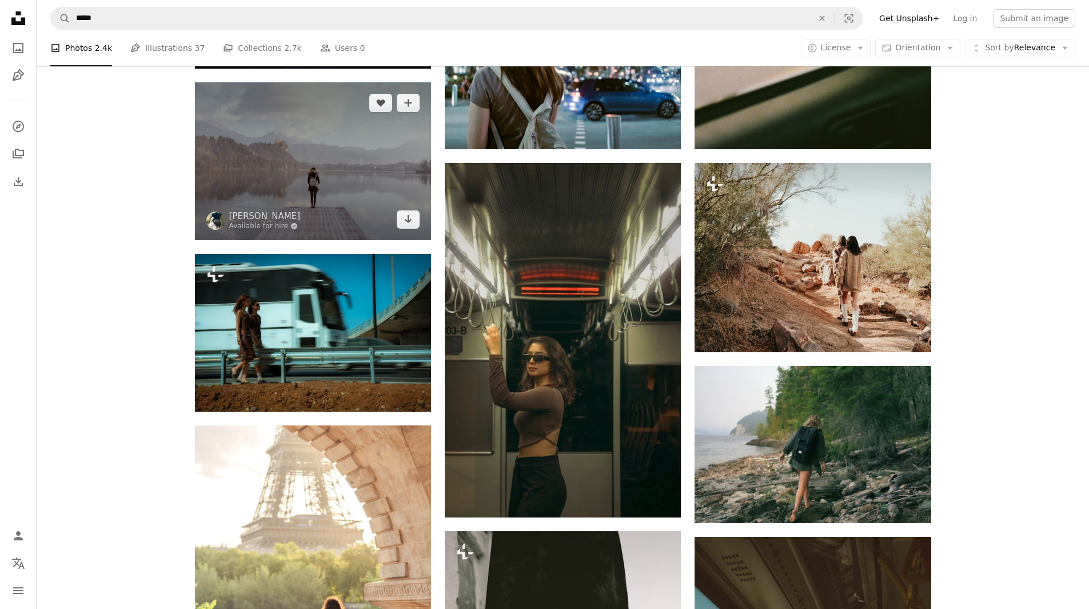
click at [377, 168] on img at bounding box center [313, 160] width 236 height 157
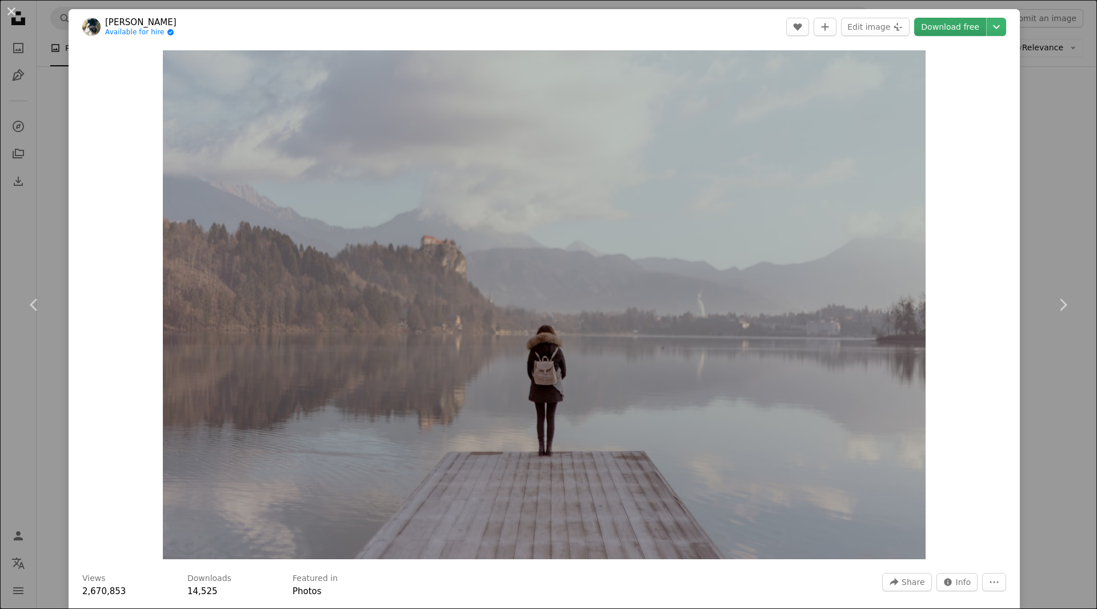
click at [948, 22] on link "Download free" at bounding box center [951, 27] width 72 height 18
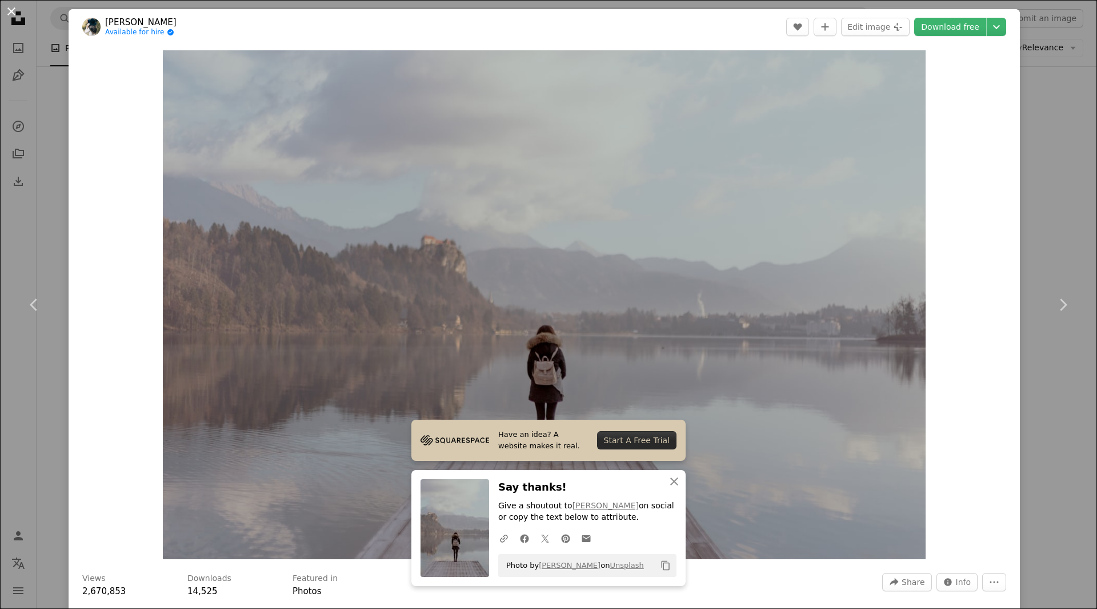
click at [13, 10] on button "An X shape" at bounding box center [12, 12] width 14 height 14
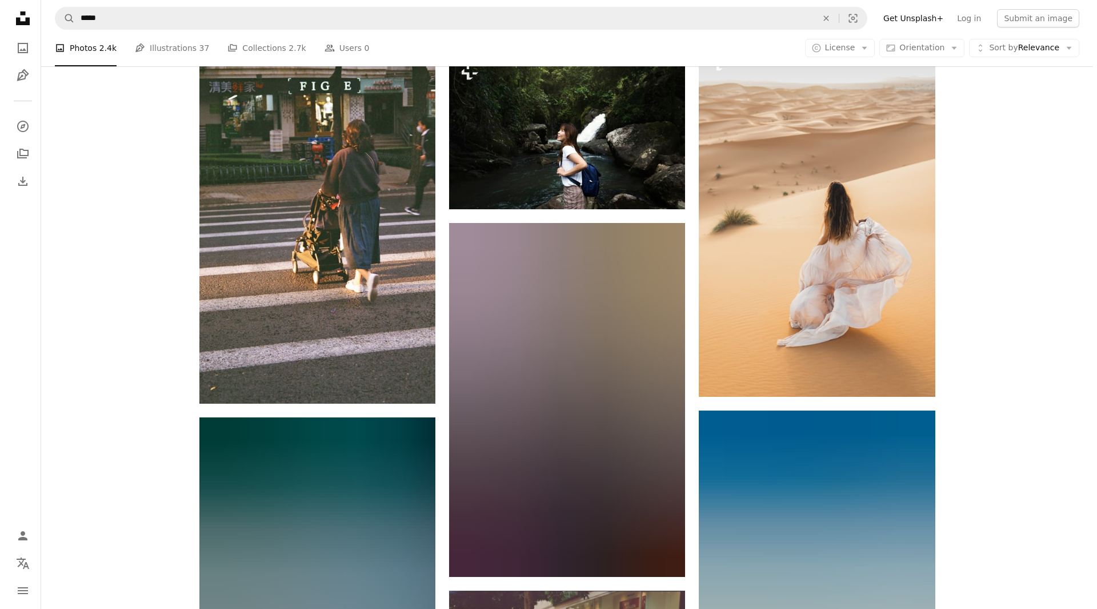
scroll to position [38074, 0]
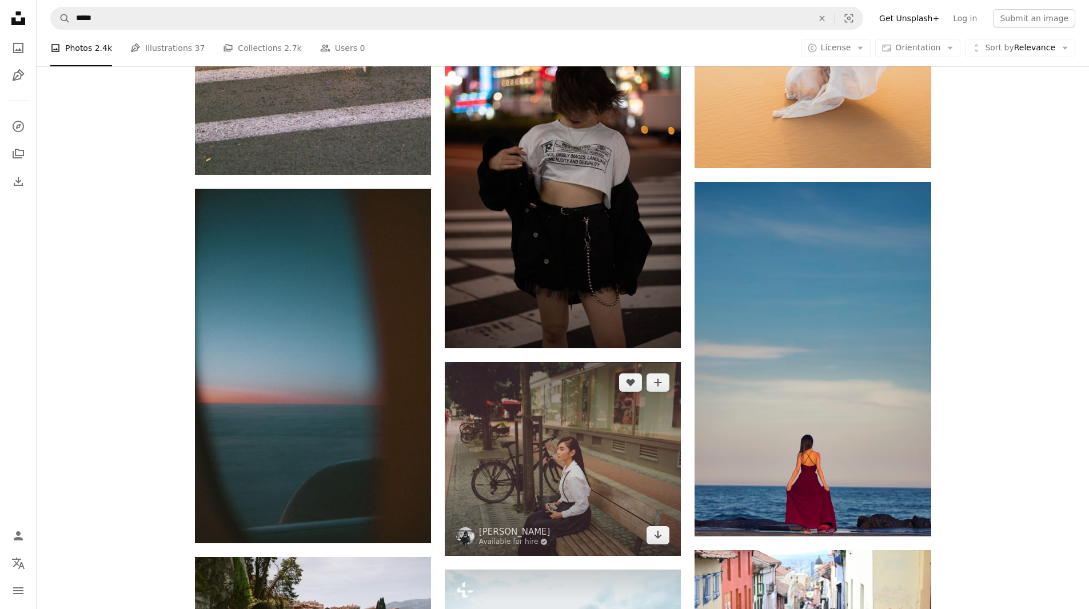
click at [561, 445] on img at bounding box center [563, 458] width 236 height 193
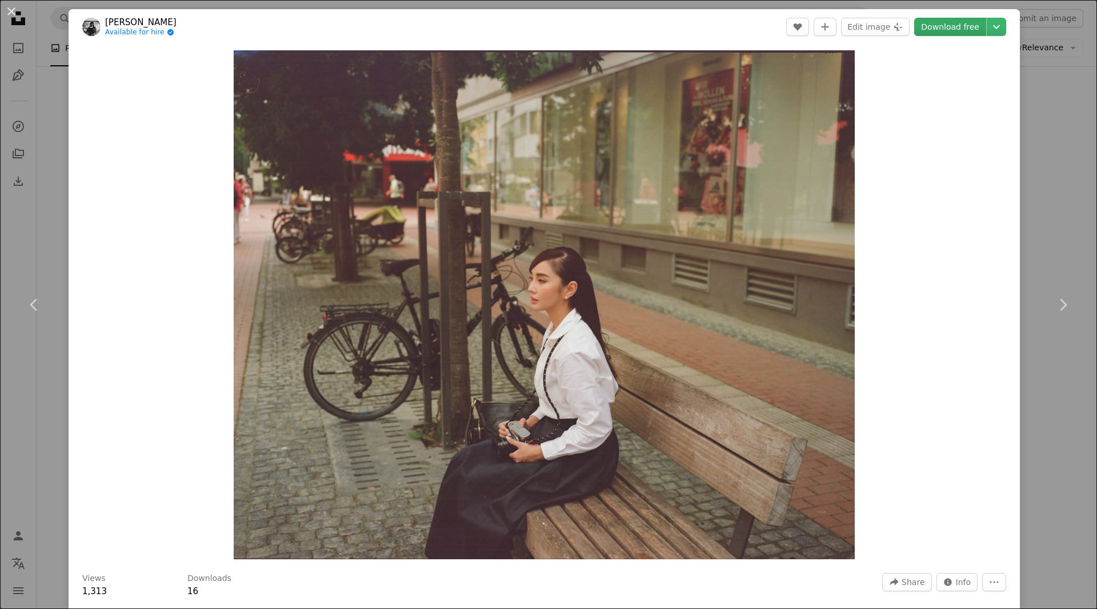
click at [953, 32] on link "Download free" at bounding box center [951, 27] width 72 height 18
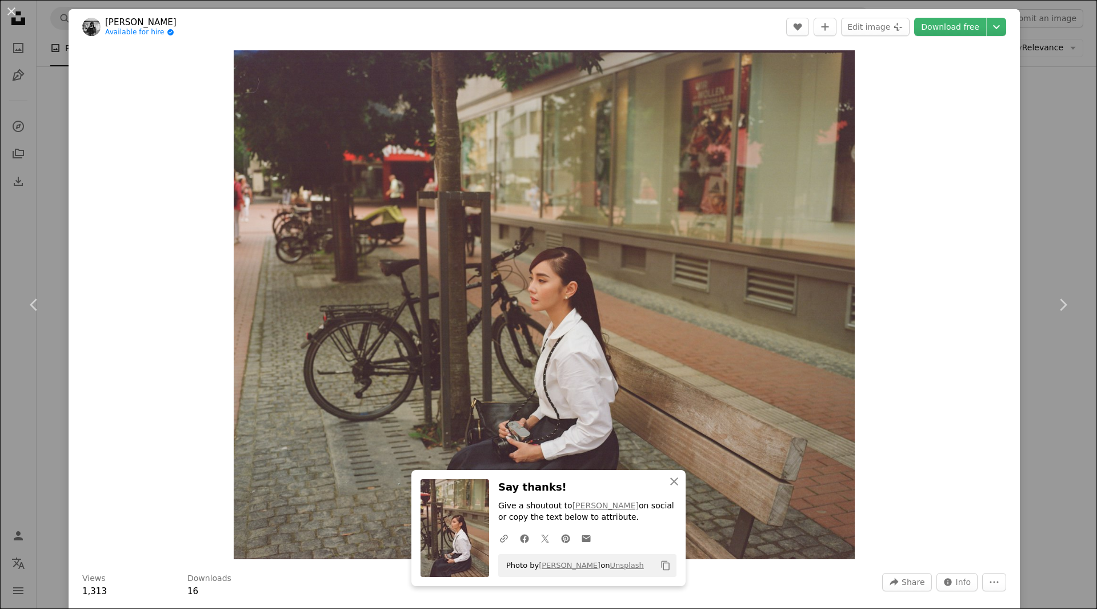
click at [1049, 107] on div "An X shape Chevron left Chevron right An X shape Close Say thanks! Give a shout…" at bounding box center [548, 304] width 1097 height 609
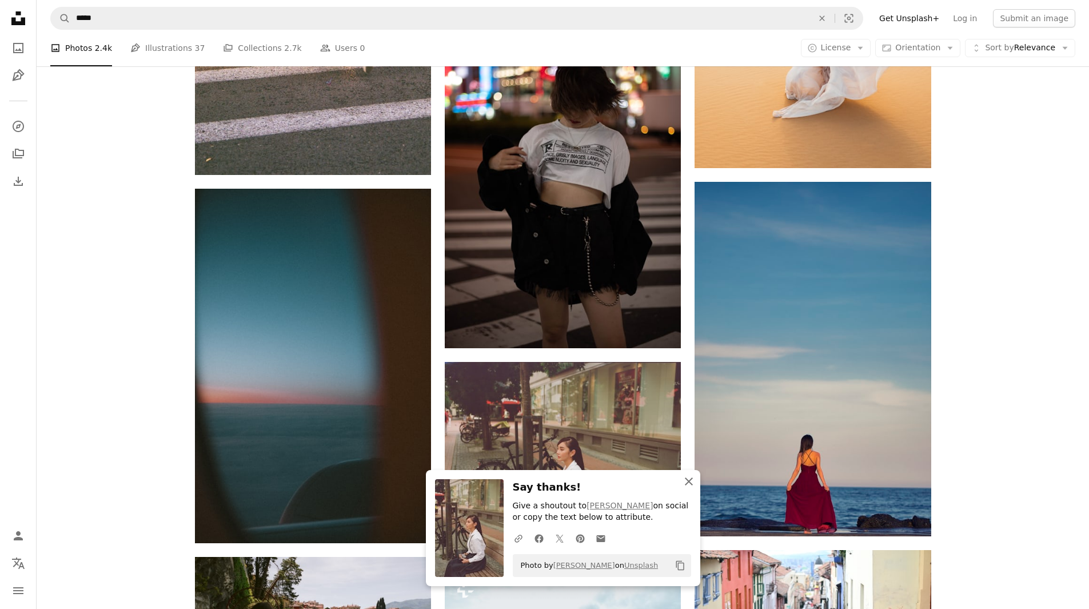
click at [689, 485] on icon "An X shape" at bounding box center [689, 481] width 14 height 14
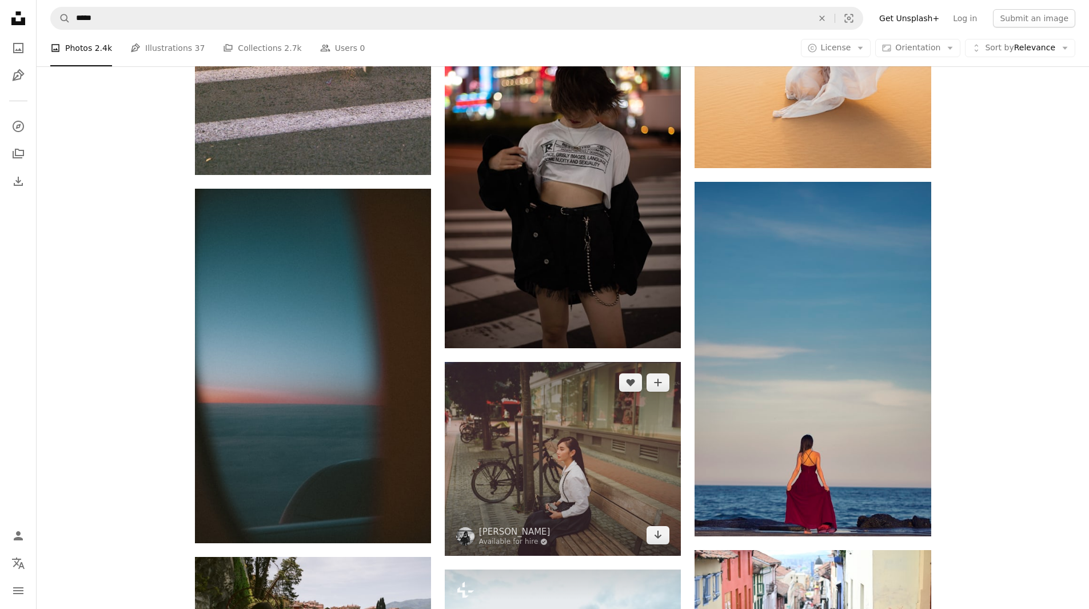
click at [573, 419] on img at bounding box center [563, 458] width 236 height 193
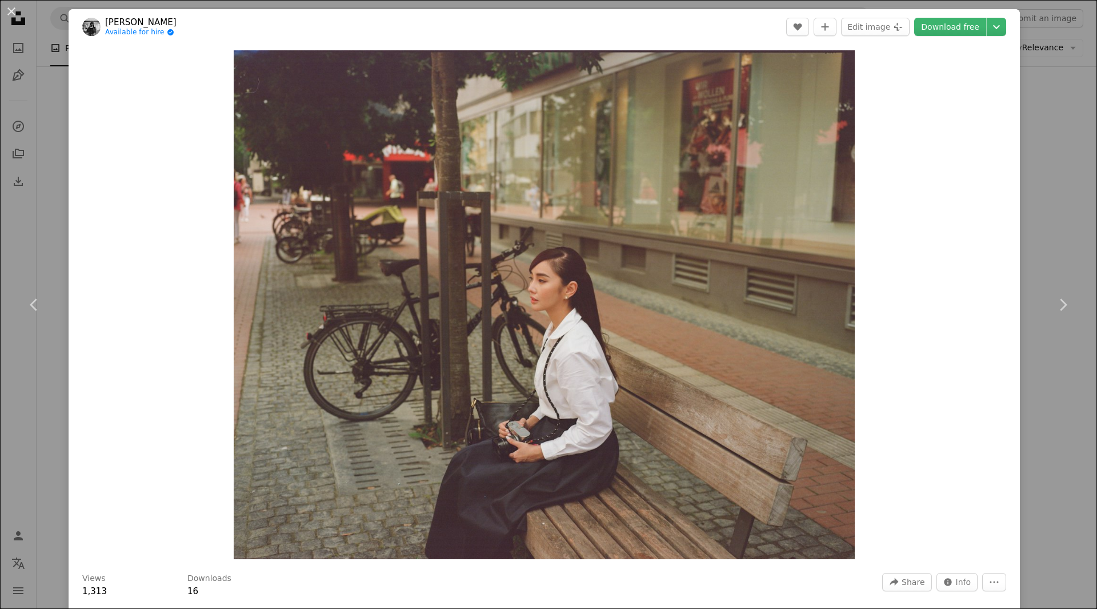
click at [956, 305] on div "Zoom in" at bounding box center [545, 305] width 952 height 520
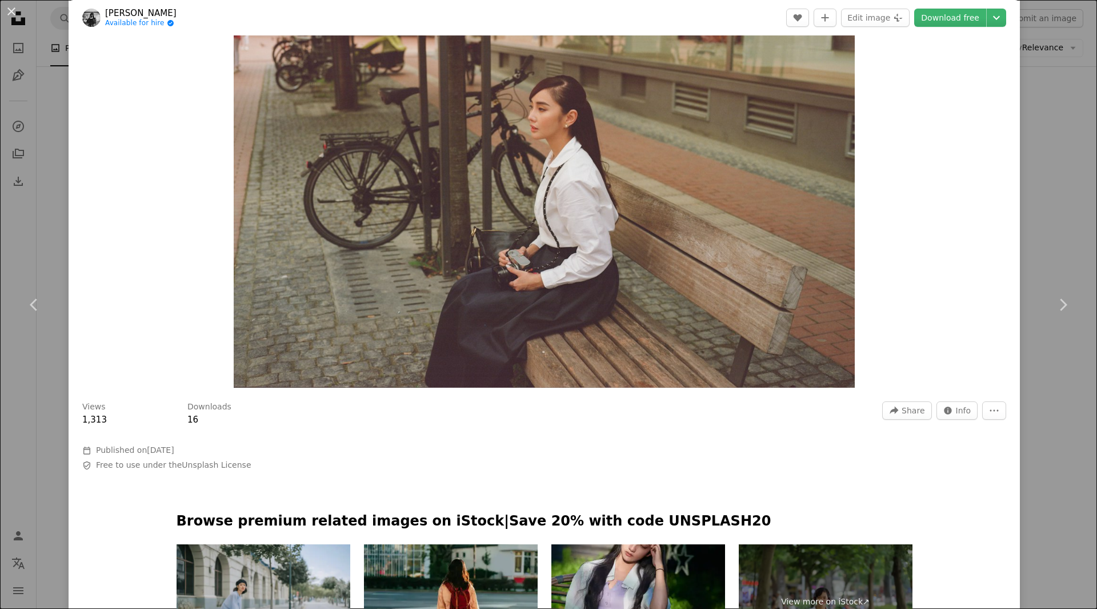
scroll to position [343, 0]
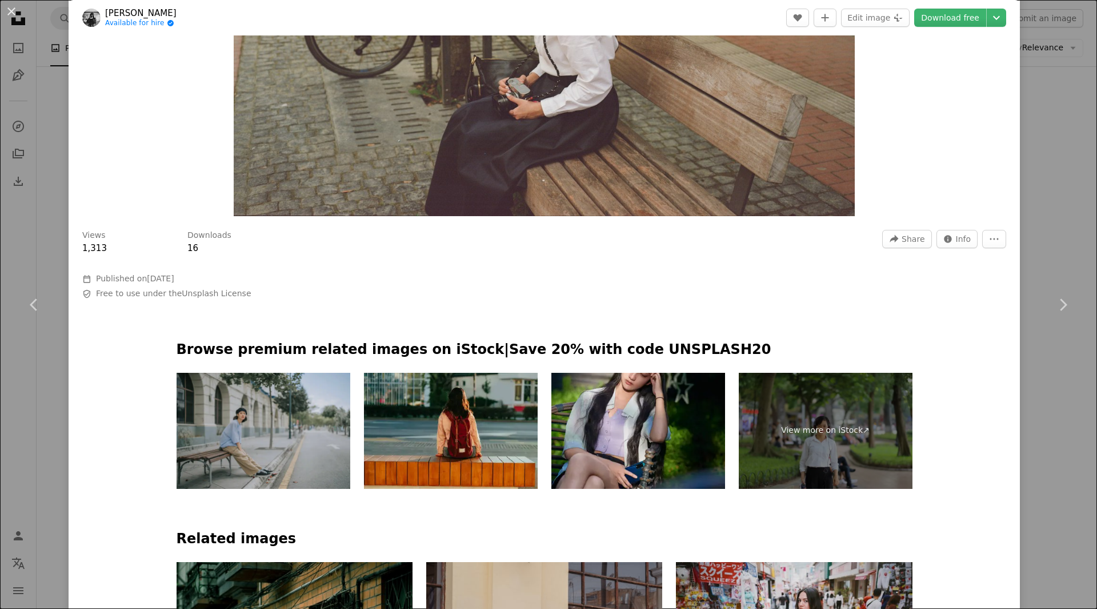
click at [309, 402] on img at bounding box center [264, 431] width 174 height 116
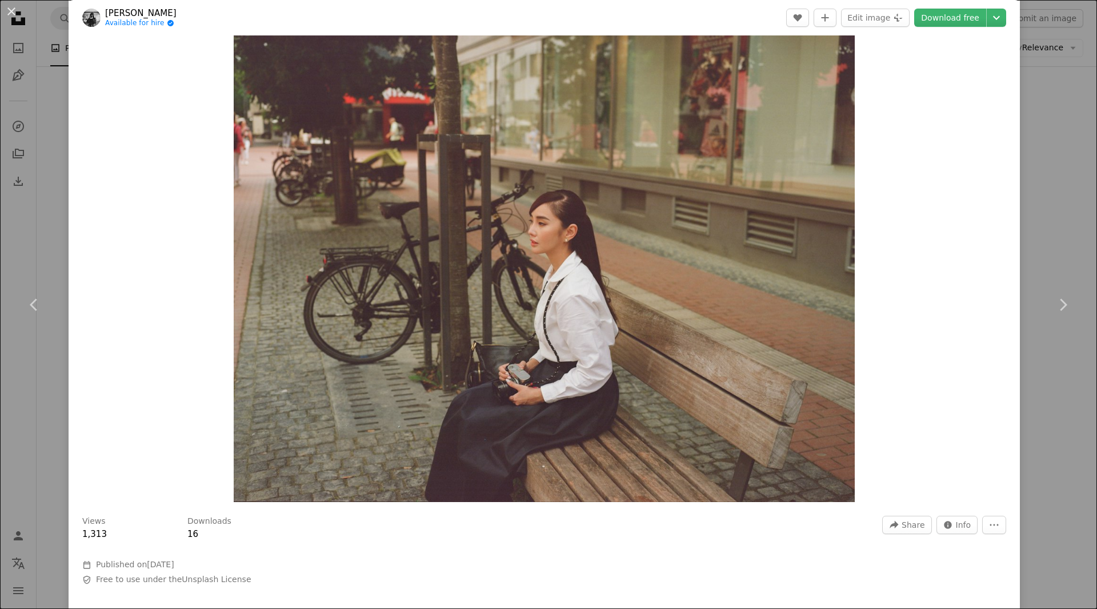
scroll to position [114, 0]
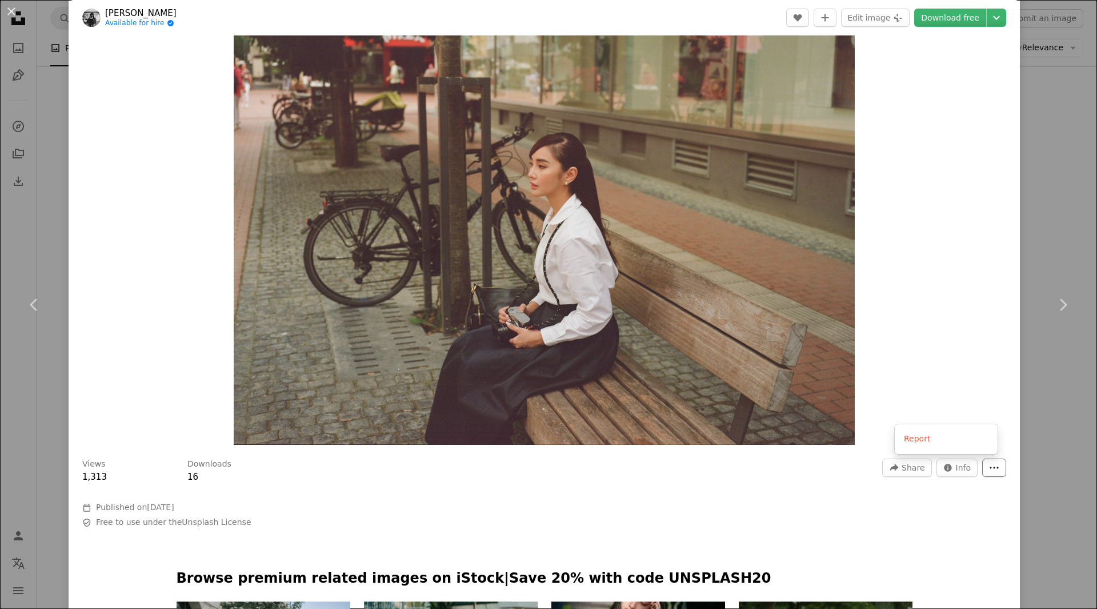
click at [983, 468] on button "More Actions" at bounding box center [995, 467] width 24 height 18
click at [962, 364] on dialog "An X shape Chevron left Chevron right [PERSON_NAME] Available for hire A checkm…" at bounding box center [548, 304] width 1097 height 609
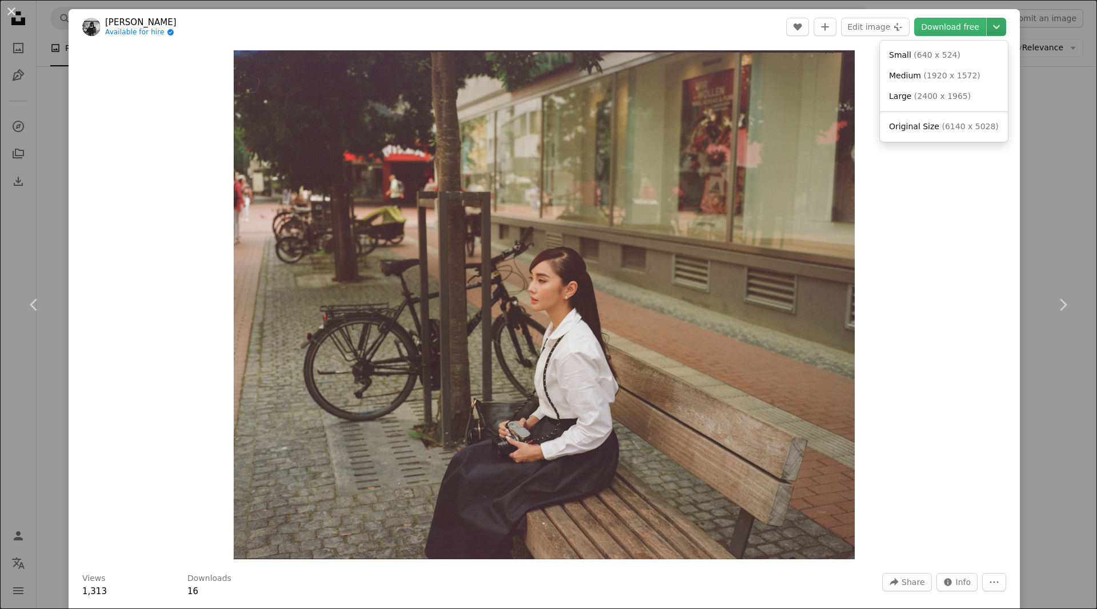
click at [993, 24] on icon "Chevron down" at bounding box center [997, 27] width 18 height 14
click at [941, 220] on dialog "An X shape Chevron left Chevron right [PERSON_NAME] Available for hire A checkm…" at bounding box center [548, 304] width 1097 height 609
drag, startPoint x: 510, startPoint y: 187, endPoint x: 904, endPoint y: 159, distance: 394.3
click at [904, 159] on div "Zoom in" at bounding box center [545, 305] width 952 height 520
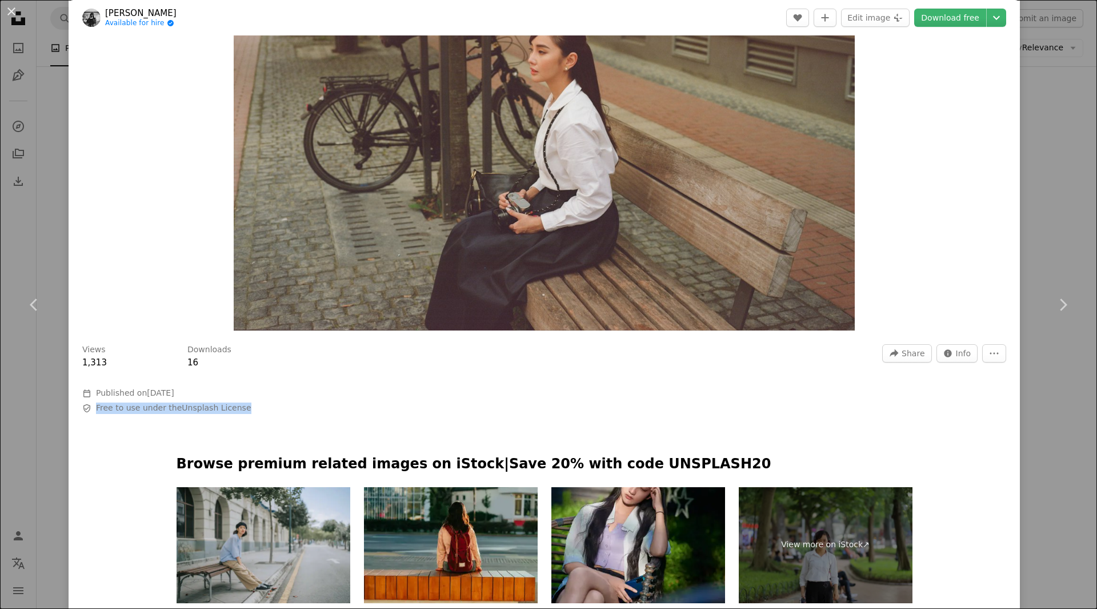
drag, startPoint x: 256, startPoint y: 408, endPoint x: 95, endPoint y: 406, distance: 161.2
click at [95, 406] on span "Safety Free to use under the Unsplash License" at bounding box center [253, 407] width 343 height 11
copy span "Free to use under the Unsplash License"
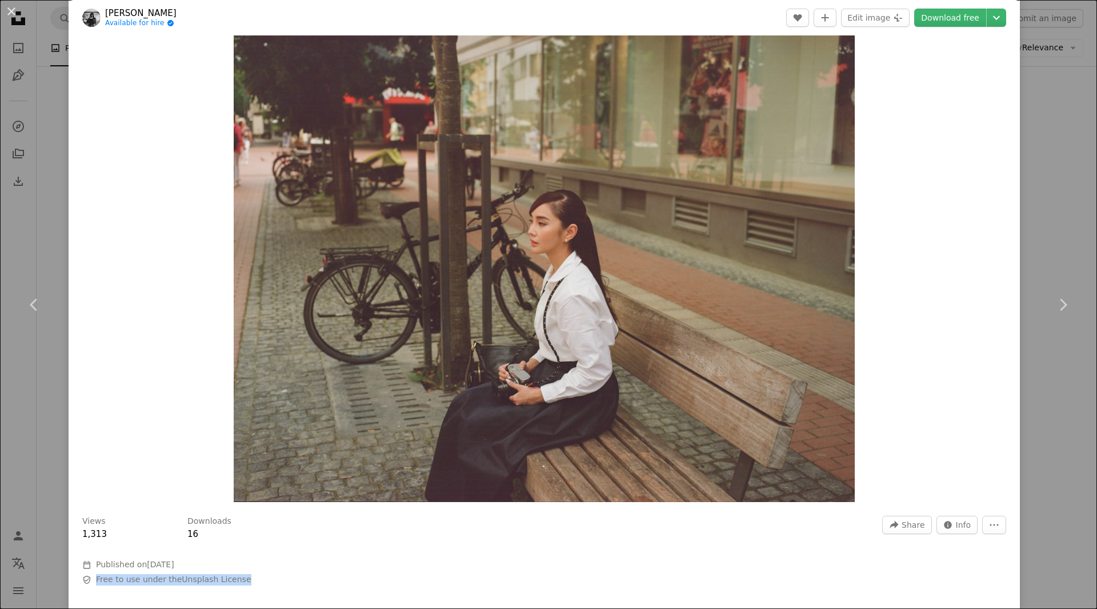
scroll to position [0, 0]
